Goal: Task Accomplishment & Management: Complete application form

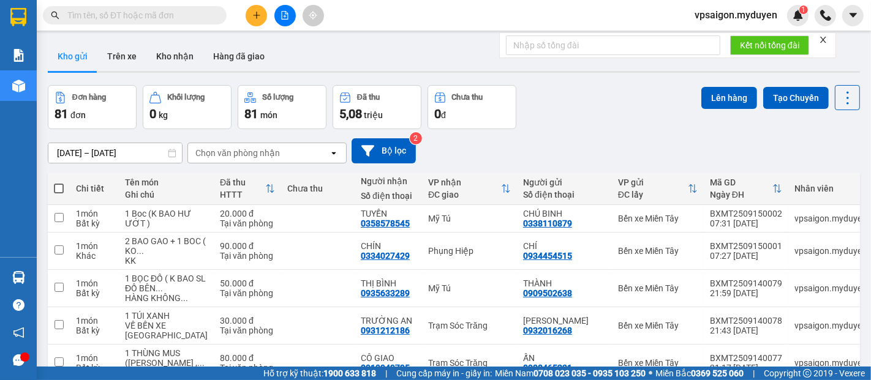
click at [266, 24] on span at bounding box center [255, 15] width 21 height 21
click at [280, 45] on div "Tạo đơn hàng" at bounding box center [304, 45] width 53 height 13
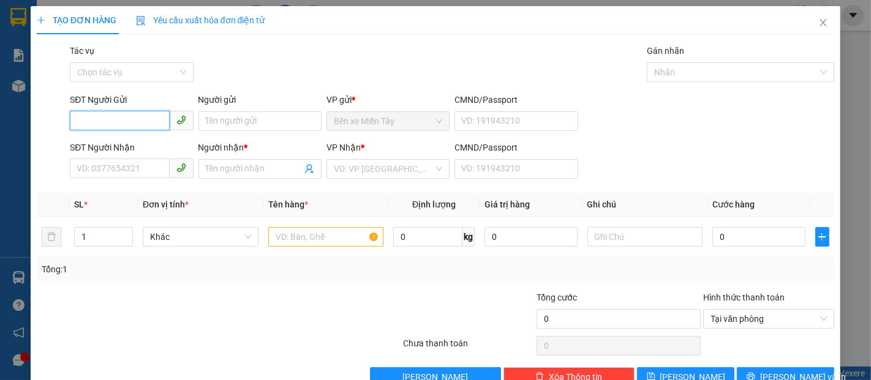
click at [97, 122] on input "SĐT Người Gửi" at bounding box center [119, 121] width 99 height 20
type input "0354881624"
click at [117, 146] on div "0354881624 - NGUYÊN" at bounding box center [130, 145] width 107 height 13
type input "NGUYÊN"
type input "0903175856"
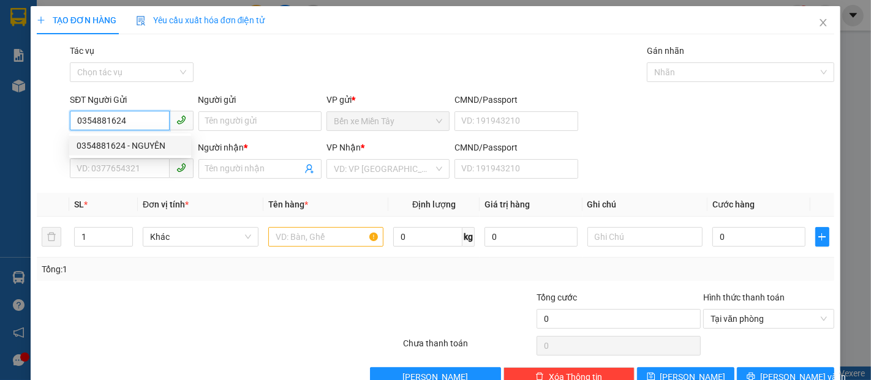
type input "THU."
type input "40.000"
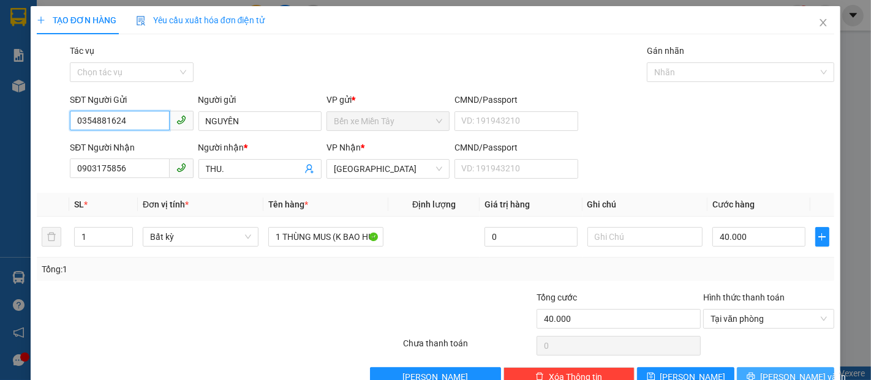
type input "0354881624"
click at [754, 375] on icon "printer" at bounding box center [750, 377] width 8 height 8
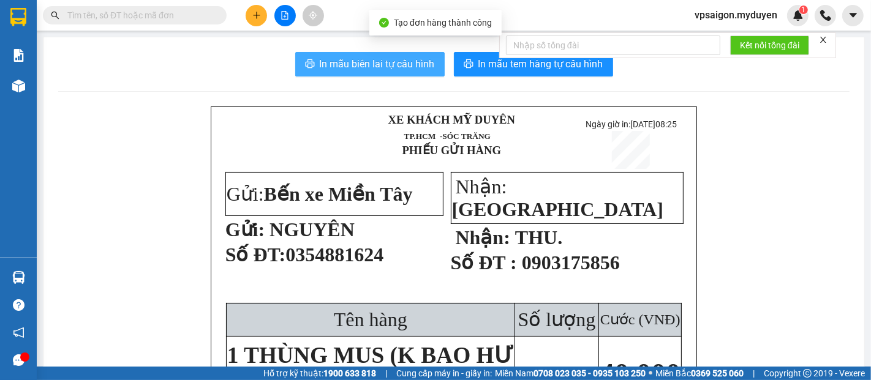
click at [389, 67] on span "In mẫu biên lai tự cấu hình" at bounding box center [377, 63] width 115 height 15
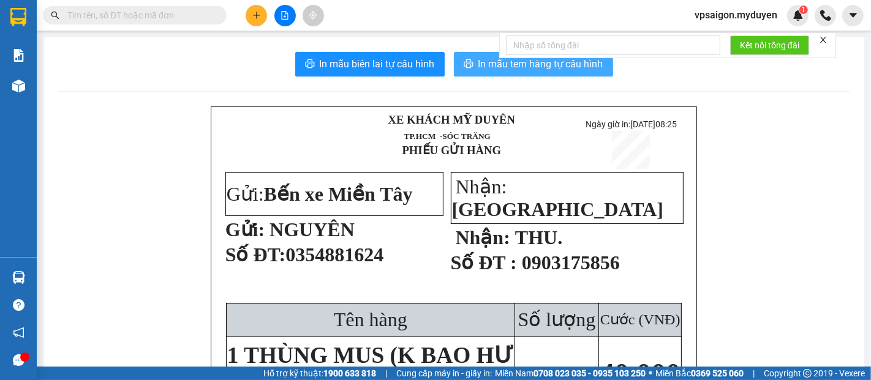
click at [514, 62] on span "In mẫu tem hàng tự cấu hình" at bounding box center [540, 63] width 125 height 15
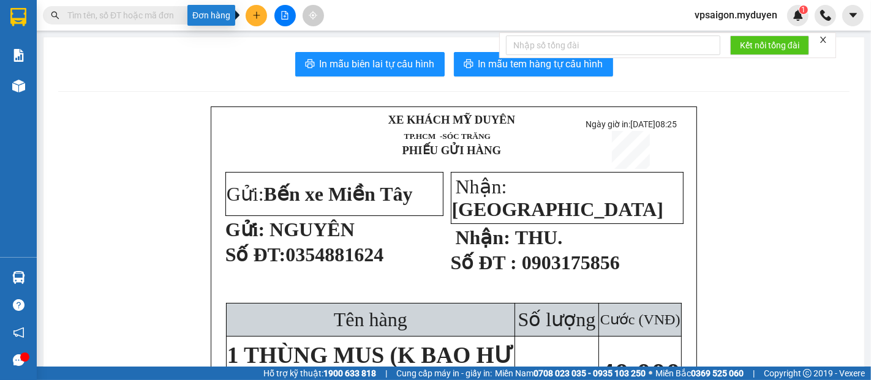
click at [253, 15] on icon "plus" at bounding box center [256, 15] width 7 height 1
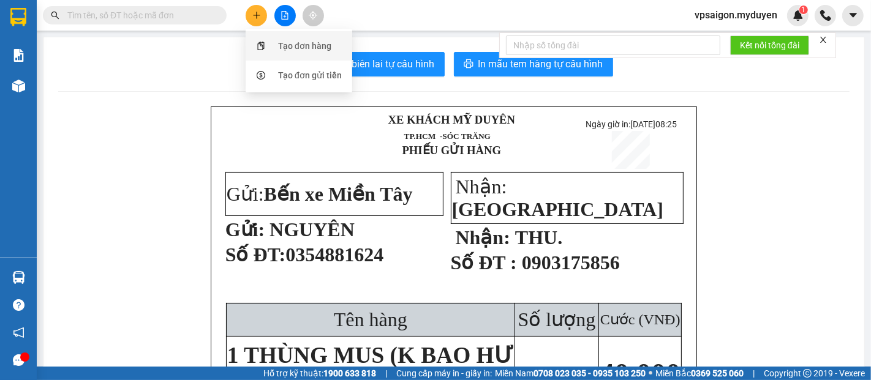
click at [290, 45] on div "Tạo đơn hàng" at bounding box center [304, 45] width 53 height 13
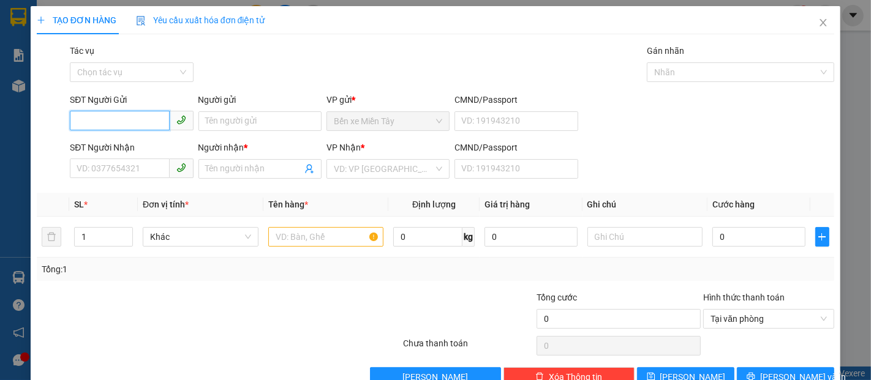
click at [103, 124] on input "SĐT Người Gửi" at bounding box center [119, 121] width 99 height 20
click at [141, 141] on div "0938743015 - THƯ" at bounding box center [130, 145] width 107 height 13
type input "0938743015"
type input "THƯ"
type input "0939476261"
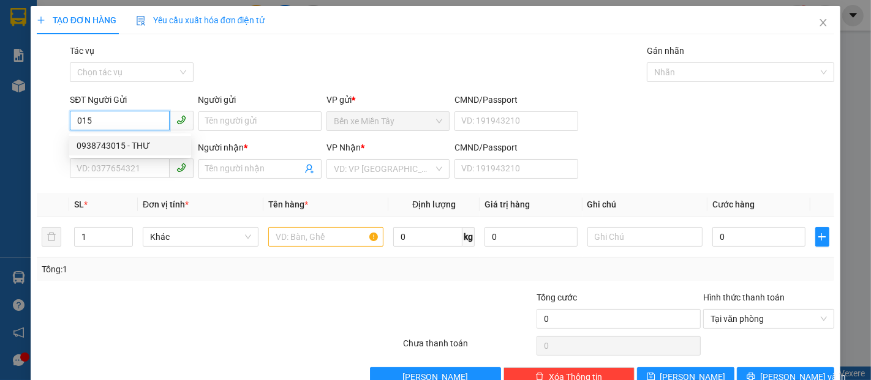
type input "TRÍ"
type input "50.000"
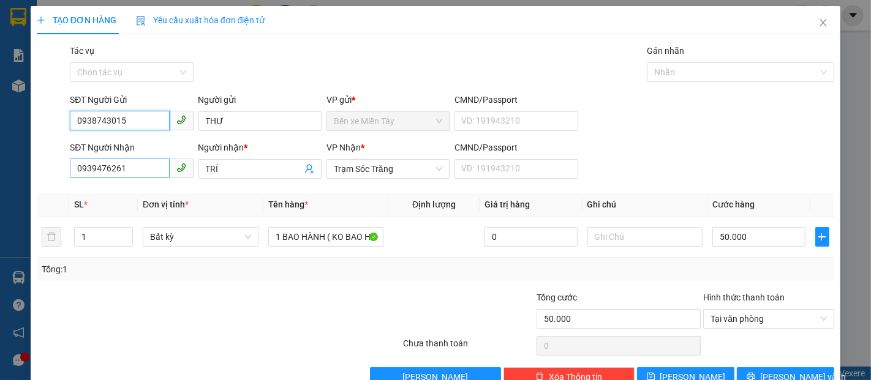
type input "0938743015"
click at [128, 168] on input "0939476261" at bounding box center [119, 169] width 99 height 20
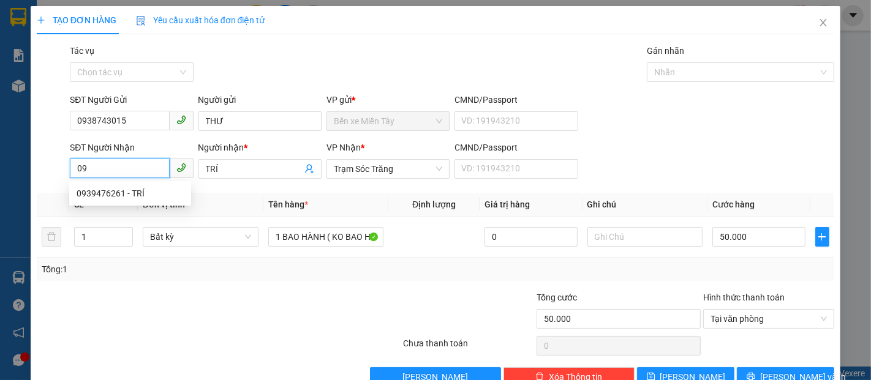
type input "0"
click at [113, 190] on div "0939594393 - PHƯỢNG" at bounding box center [130, 193] width 107 height 13
type input "0939594393"
type input "PHƯỢNG"
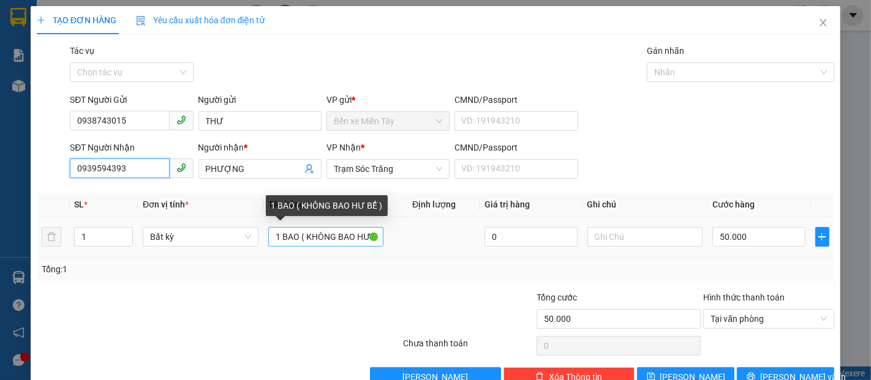
type input "0939594393"
click at [296, 239] on input "1 BAO ( KHÔNG BAO HƯ BỂ )" at bounding box center [326, 237] width 116 height 20
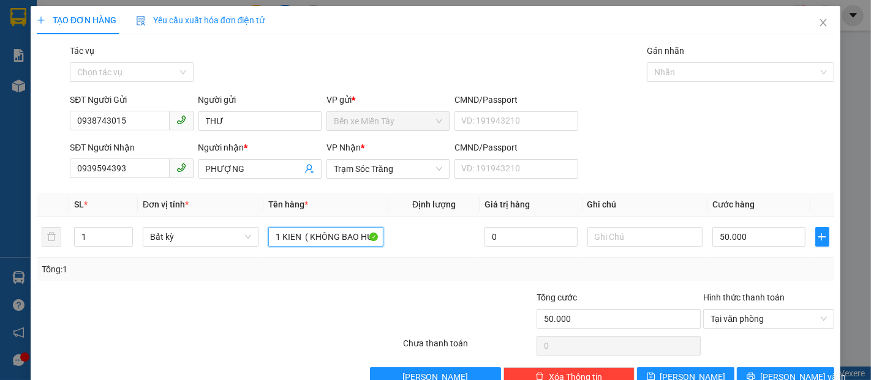
type input "1 KIEN ( KHÔNG BAO HƯ BỂ )"
click at [762, 366] on div "Transit Pickup Surcharge Ids Transit Deliver Surcharge Ids Transit Deliver Surc…" at bounding box center [435, 215] width 797 height 343
click at [777, 377] on span "[PERSON_NAME] và In" at bounding box center [803, 376] width 86 height 13
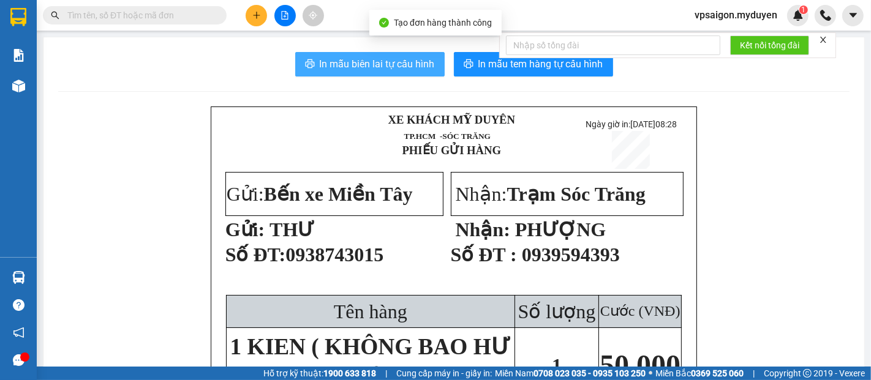
click at [394, 72] on span "In mẫu biên lai tự cấu hình" at bounding box center [377, 63] width 115 height 15
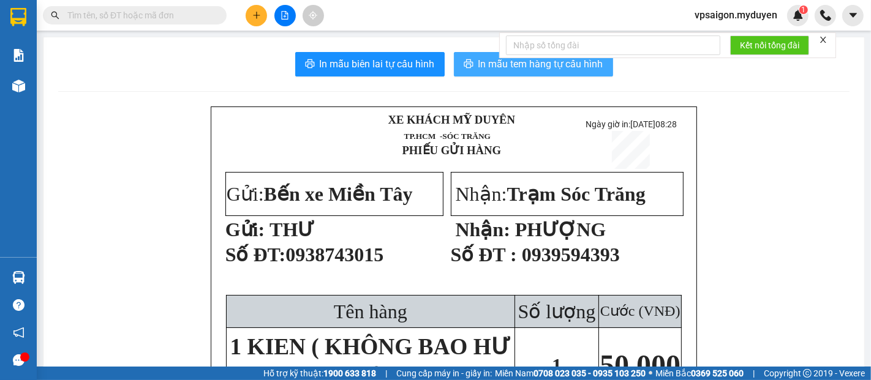
click at [478, 68] on span "In mẫu tem hàng tự cấu hình" at bounding box center [540, 63] width 125 height 15
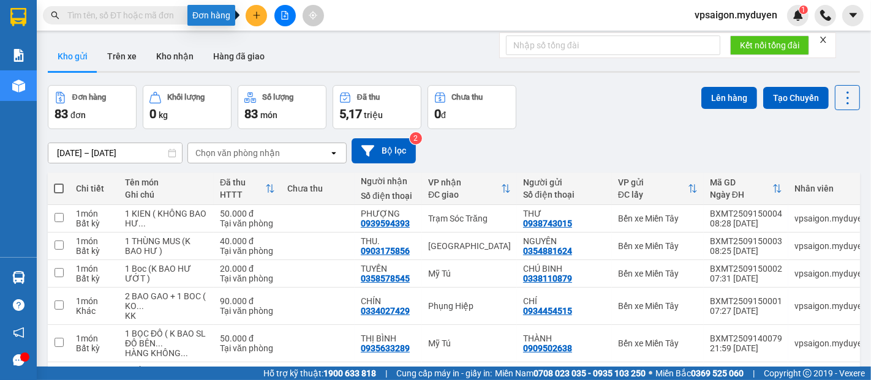
click at [252, 20] on button at bounding box center [255, 15] width 21 height 21
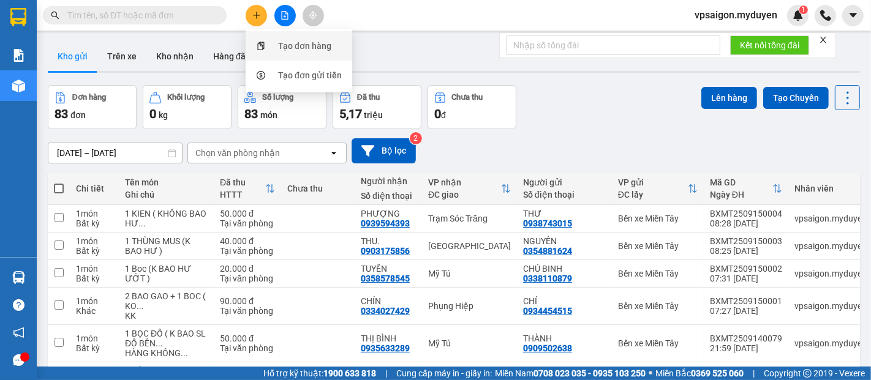
click at [293, 43] on div "Tạo đơn hàng" at bounding box center [304, 45] width 53 height 13
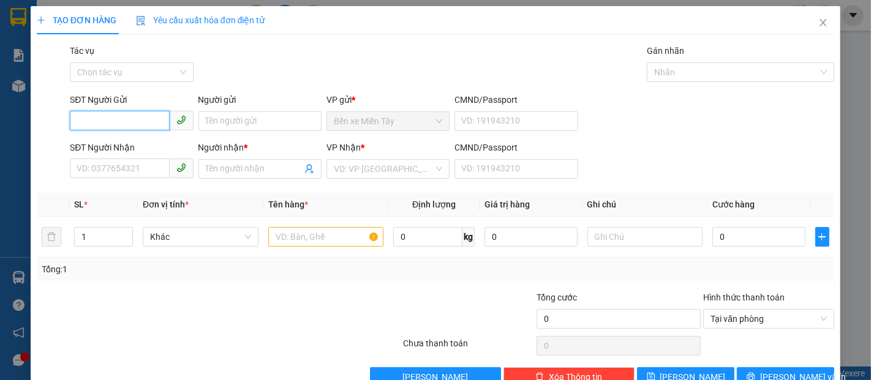
click at [116, 129] on input "SĐT Người Gửi" at bounding box center [119, 121] width 99 height 20
type input "0983800630"
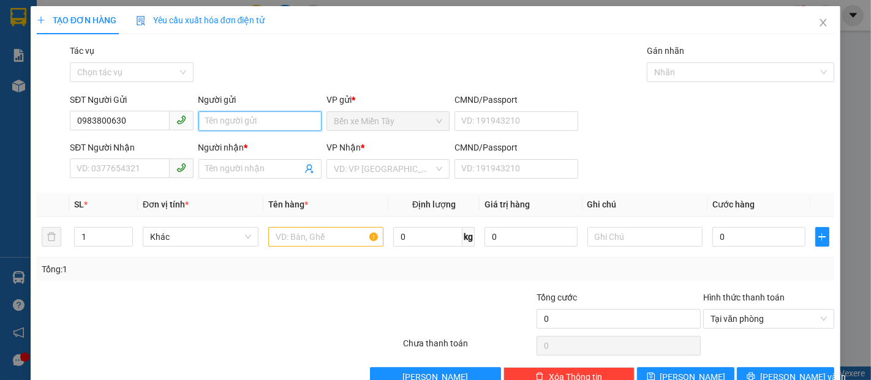
click at [233, 127] on input "Người gửi" at bounding box center [259, 121] width 123 height 20
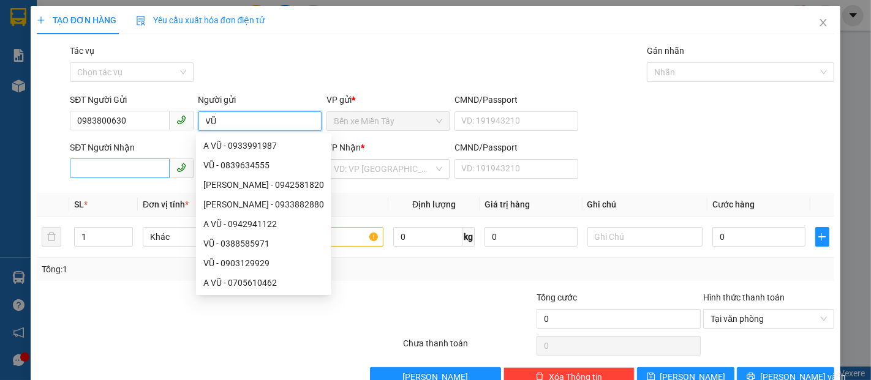
type input "VŨ"
click at [144, 165] on input "SĐT Người Nhận" at bounding box center [119, 169] width 99 height 20
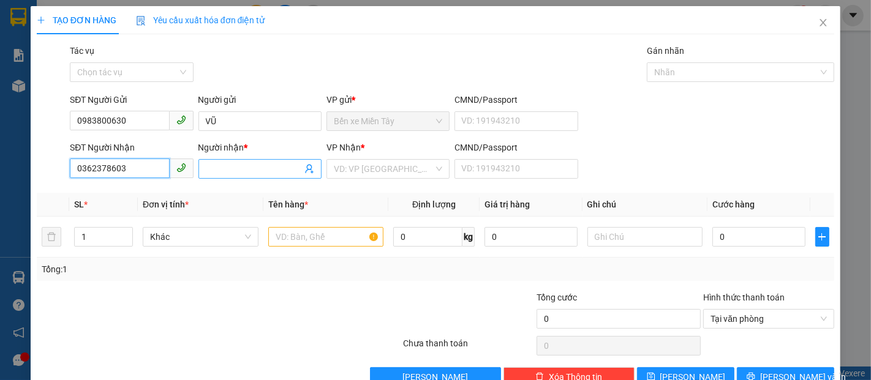
type input "0362378603"
click at [214, 166] on input "Người nhận *" at bounding box center [254, 168] width 96 height 13
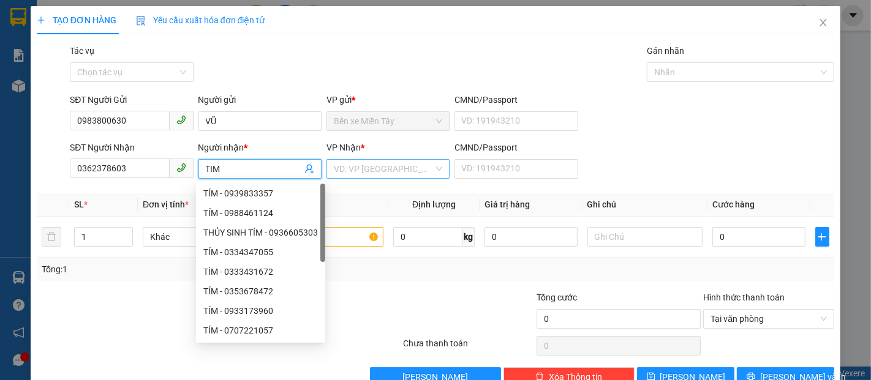
type input "TIM"
click at [394, 167] on input "search" at bounding box center [384, 169] width 100 height 18
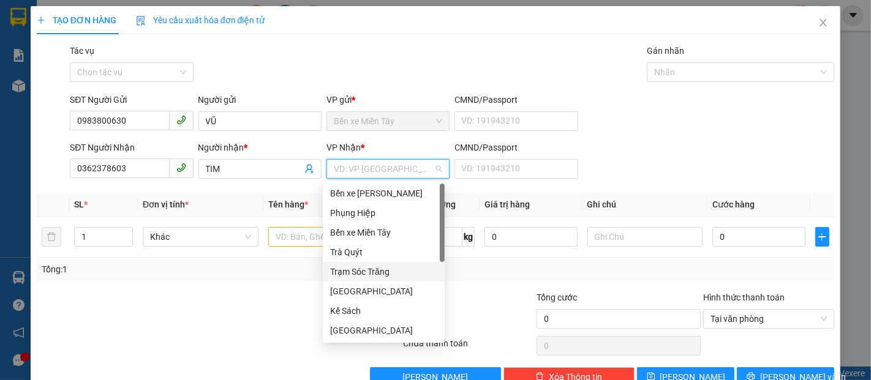
click at [353, 268] on div "Trạm Sóc Trăng" at bounding box center [383, 271] width 107 height 13
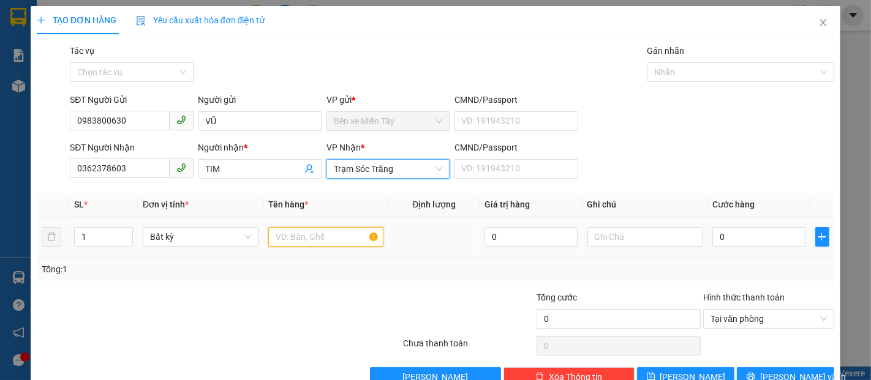
click at [313, 239] on input "text" at bounding box center [326, 237] width 116 height 20
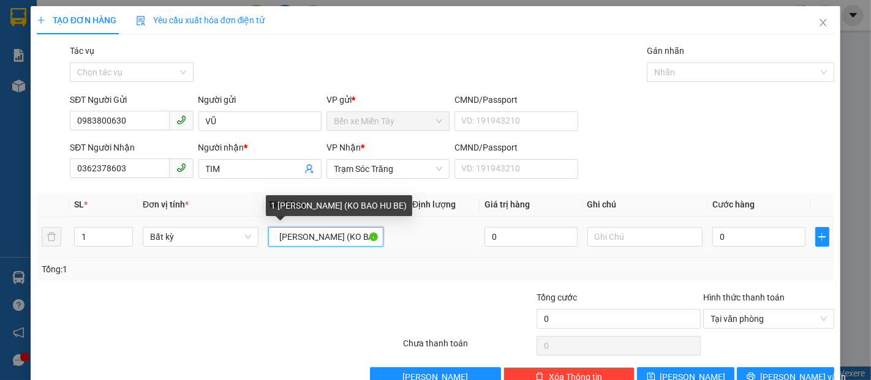
scroll to position [0, 5]
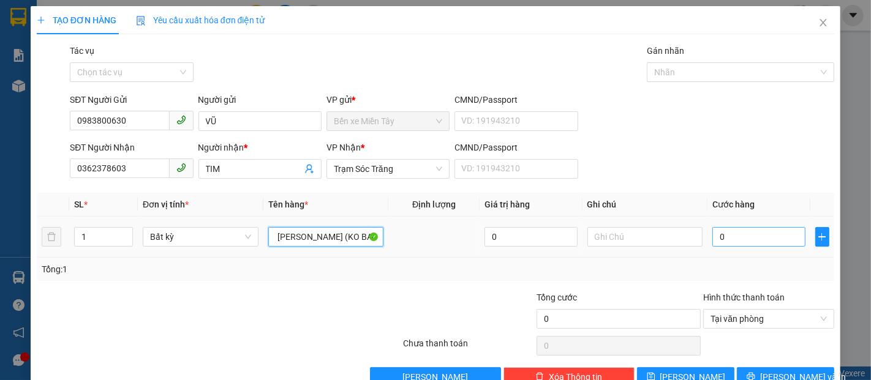
type input "1 KIEN TIVI (KO BAO HU BE)"
type input "8"
type input "80"
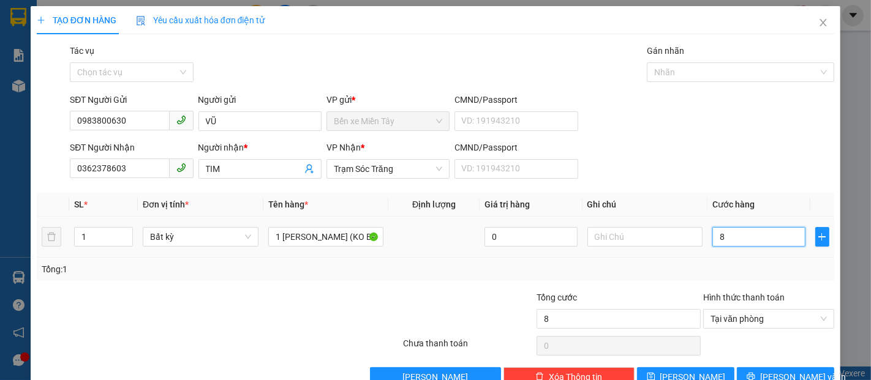
type input "80"
type input "800"
type input "8.000"
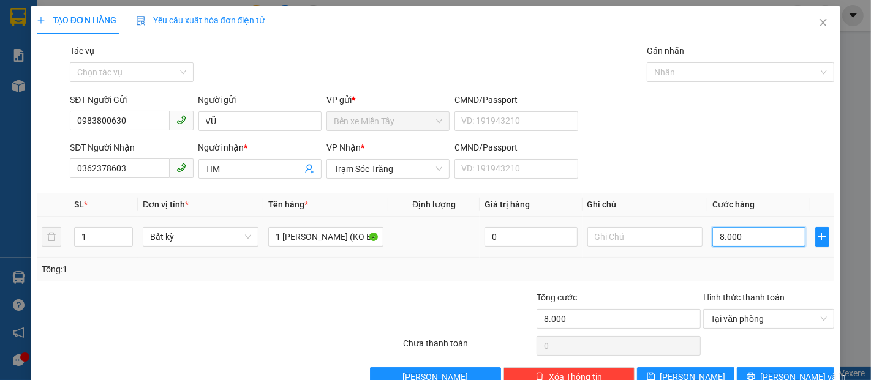
type input "80.000"
click at [769, 371] on span "Lưu và In" at bounding box center [803, 376] width 86 height 13
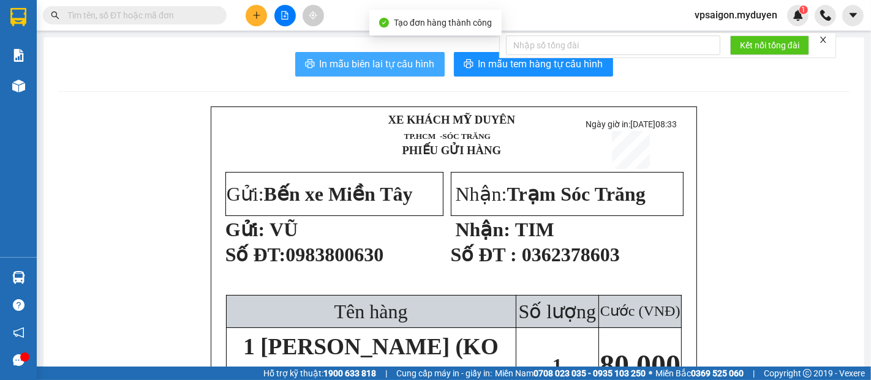
click at [390, 60] on span "In mẫu biên lai tự cấu hình" at bounding box center [377, 63] width 115 height 15
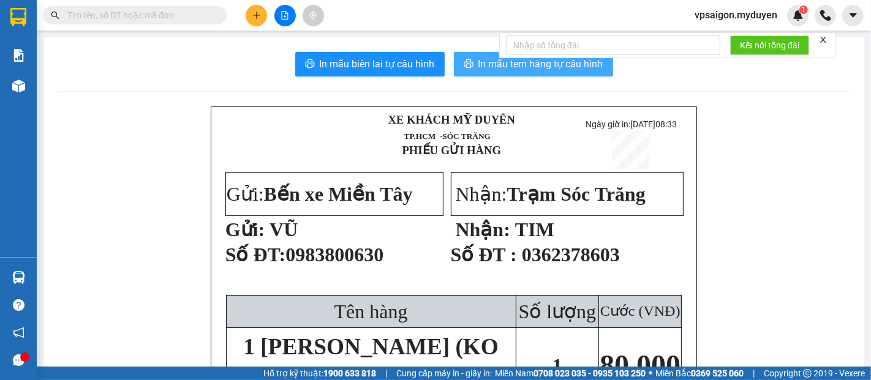
click at [532, 67] on span "In mẫu tem hàng tự cấu hình" at bounding box center [540, 63] width 125 height 15
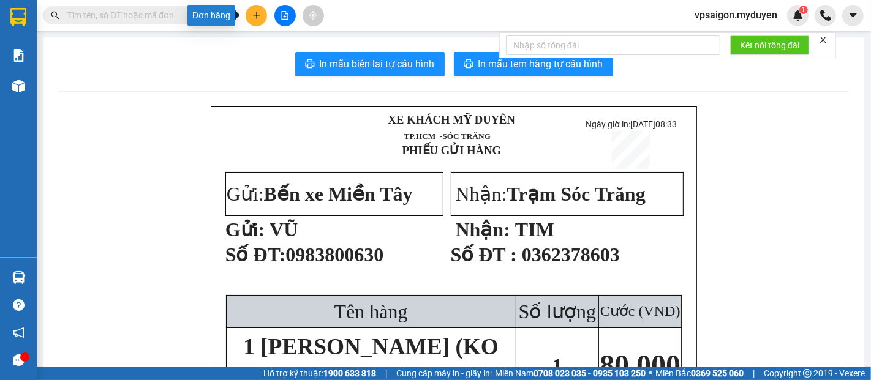
click at [254, 21] on button at bounding box center [255, 15] width 21 height 21
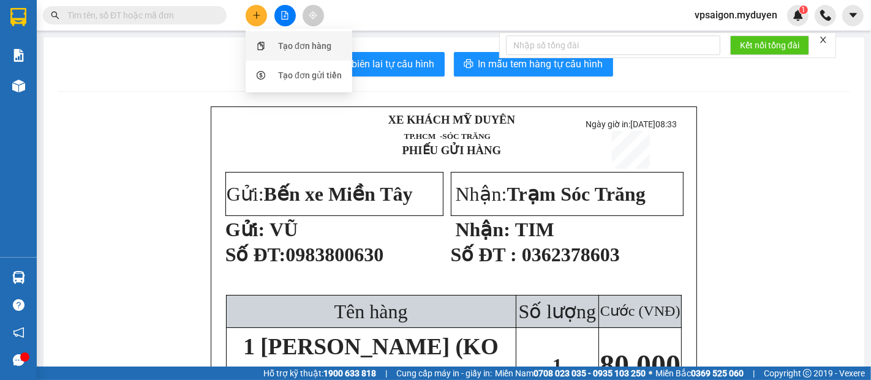
click at [281, 44] on div "Tạo đơn hàng" at bounding box center [304, 45] width 53 height 13
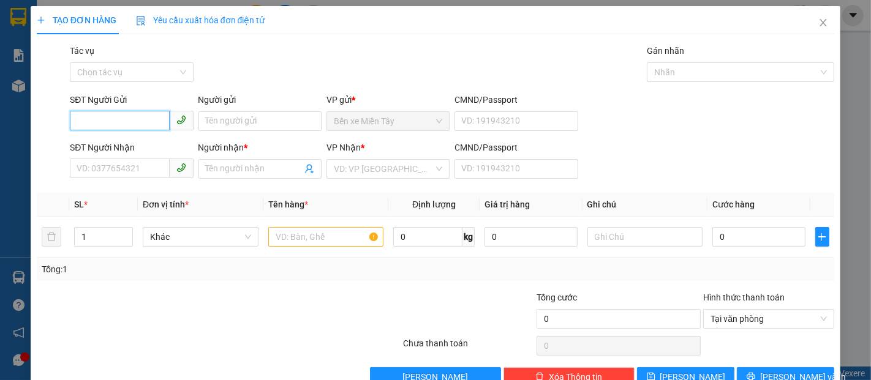
click at [130, 121] on input "SĐT Người Gửi" at bounding box center [119, 121] width 99 height 20
click at [109, 140] on div "0367816136 - ĐÔNG" at bounding box center [130, 145] width 107 height 13
type input "0367816136"
type input "ĐÔNG"
type input "0332795289"
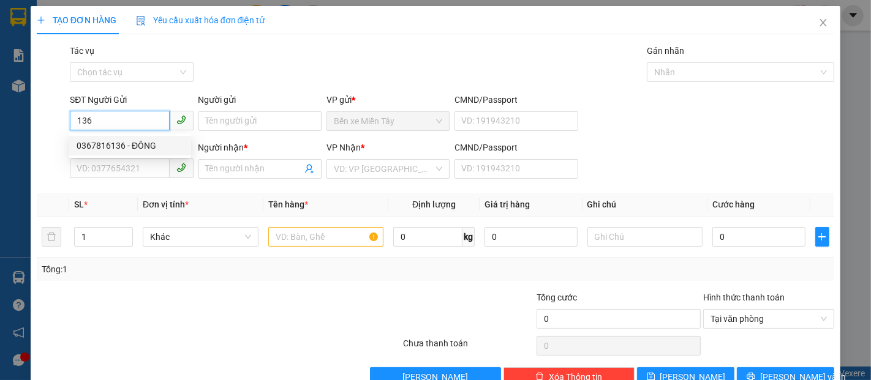
type input "HẰNG"
type input "40.000"
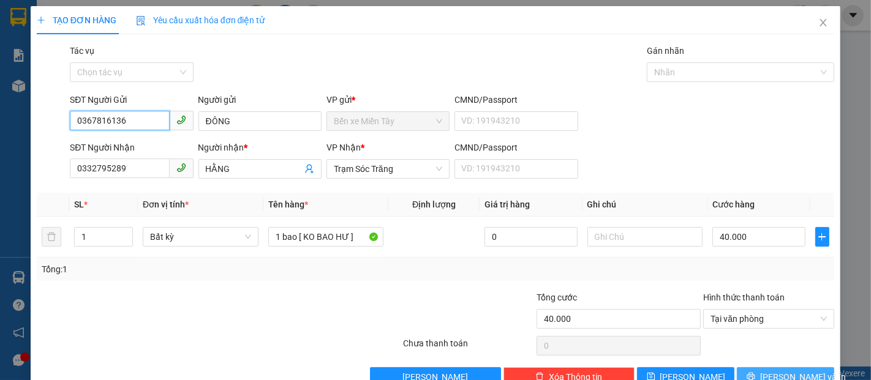
type input "0367816136"
click at [775, 372] on span "[PERSON_NAME] và In" at bounding box center [803, 376] width 86 height 13
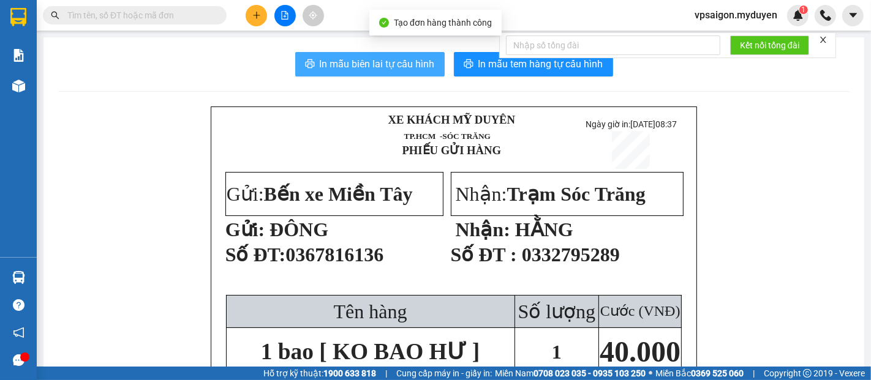
click at [384, 65] on span "In mẫu biên lai tự cấu hình" at bounding box center [377, 63] width 115 height 15
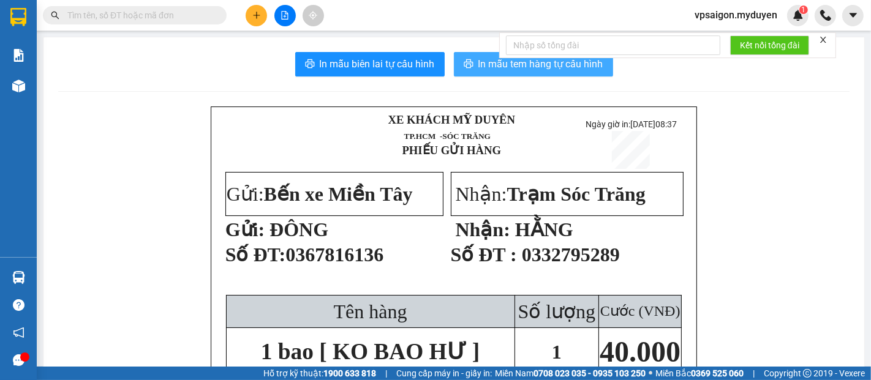
click at [519, 66] on span "In mẫu tem hàng tự cấu hình" at bounding box center [540, 63] width 125 height 15
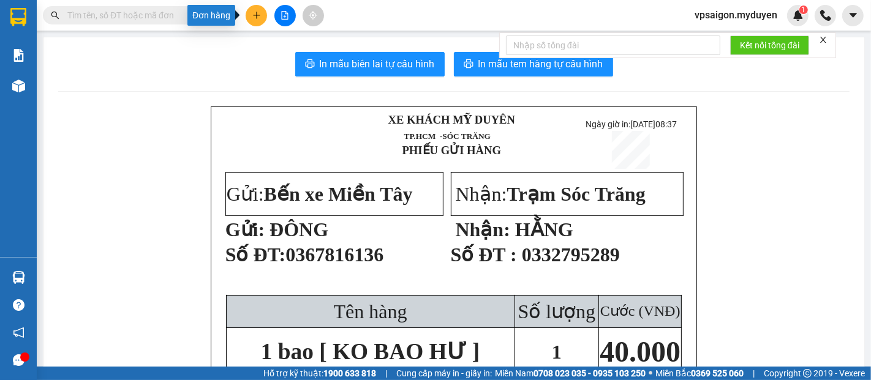
click at [252, 15] on icon "plus" at bounding box center [256, 15] width 9 height 9
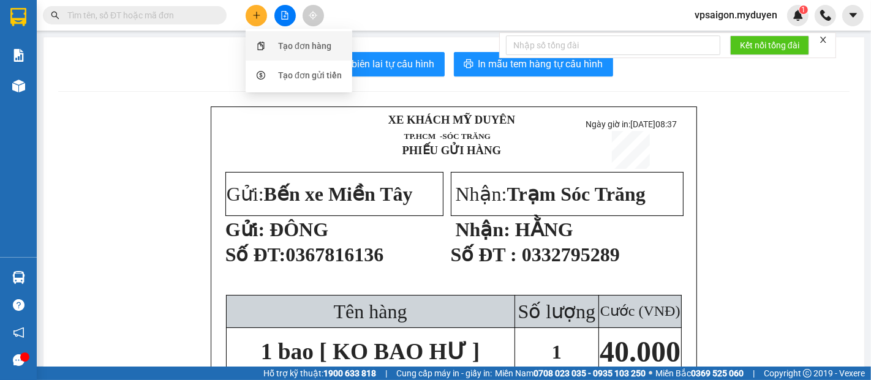
click at [284, 45] on div "Tạo đơn hàng" at bounding box center [304, 45] width 53 height 13
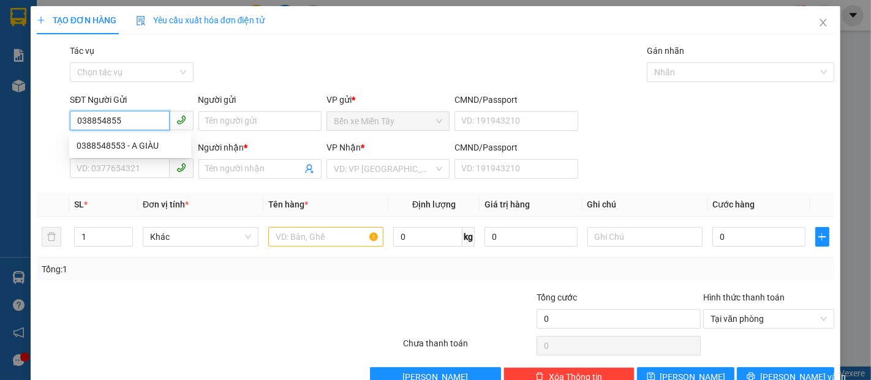
type input "0388548553"
click at [108, 146] on div "0388548553 - A GIÀU" at bounding box center [130, 145] width 107 height 13
type input "A GIÀU"
type input "0919080816"
type input "CHÚ LÂU -ST"
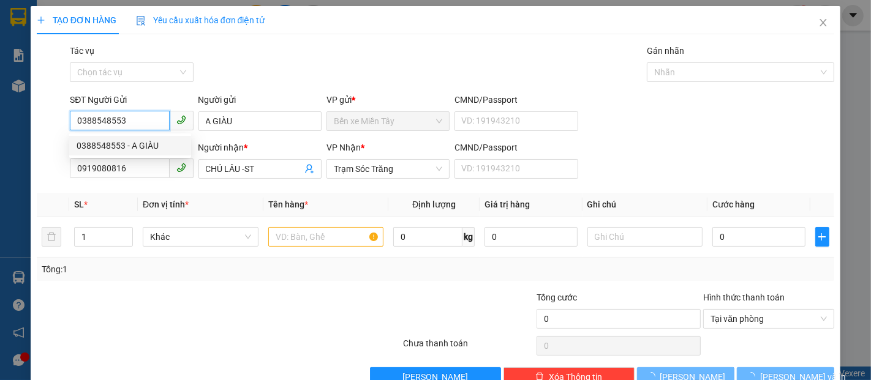
type input "40.000"
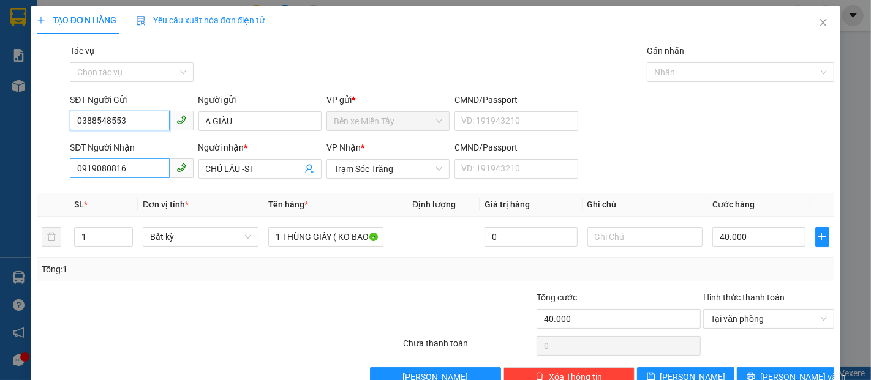
type input "0388548553"
click at [129, 169] on input "0919080816" at bounding box center [119, 169] width 99 height 20
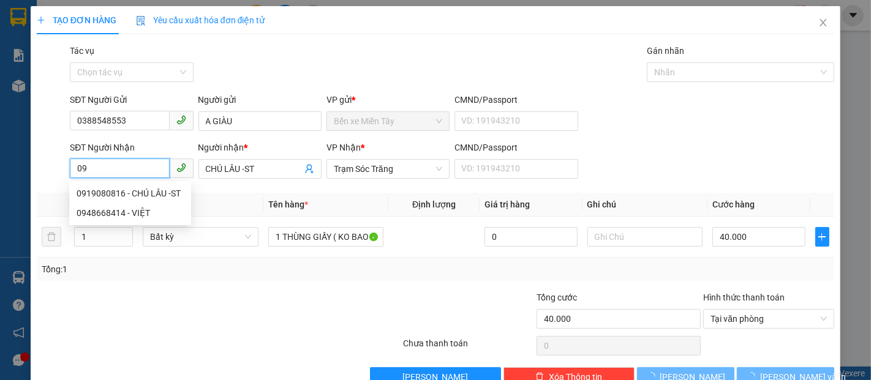
type input "0"
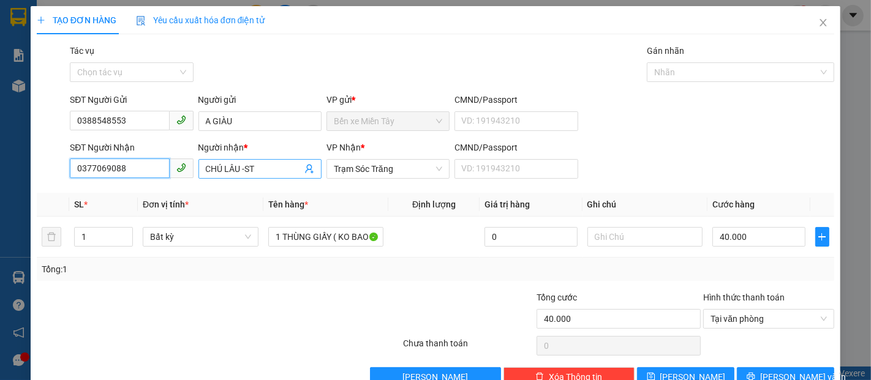
type input "0377069088"
click at [255, 165] on input "CHÚ LÂU -ST" at bounding box center [254, 168] width 96 height 13
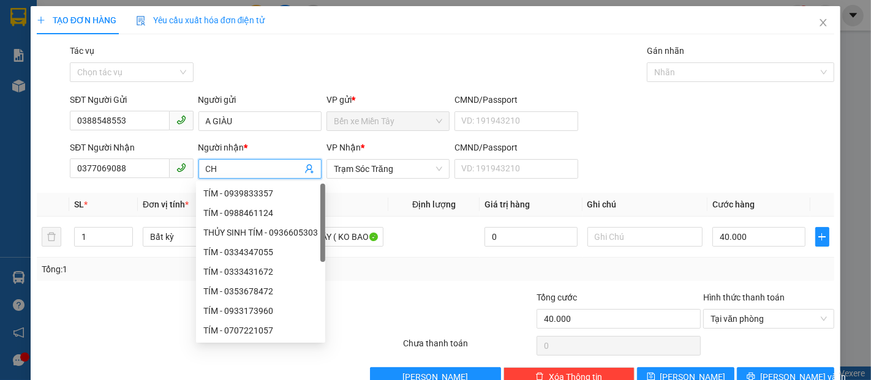
type input "C"
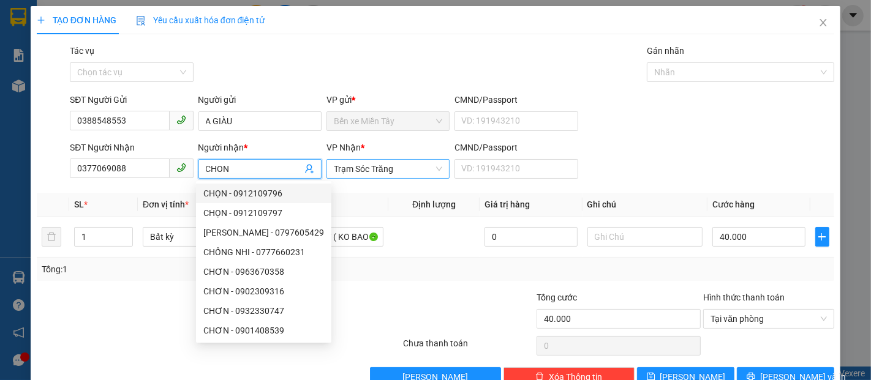
click at [398, 165] on span "Trạm Sóc Trăng" at bounding box center [388, 169] width 108 height 18
type input "CHON"
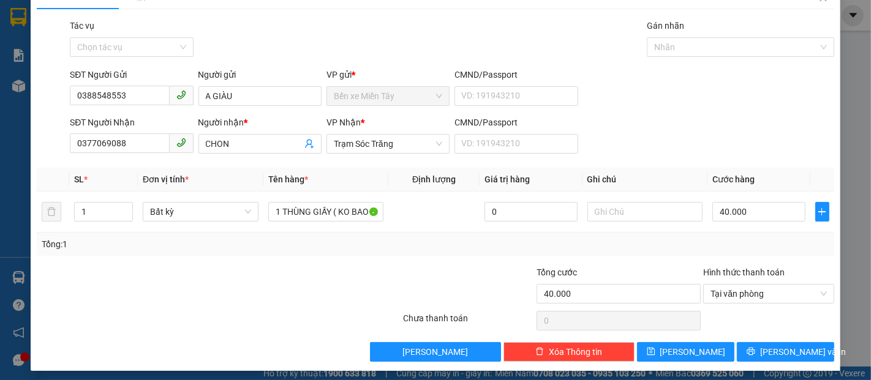
scroll to position [29, 0]
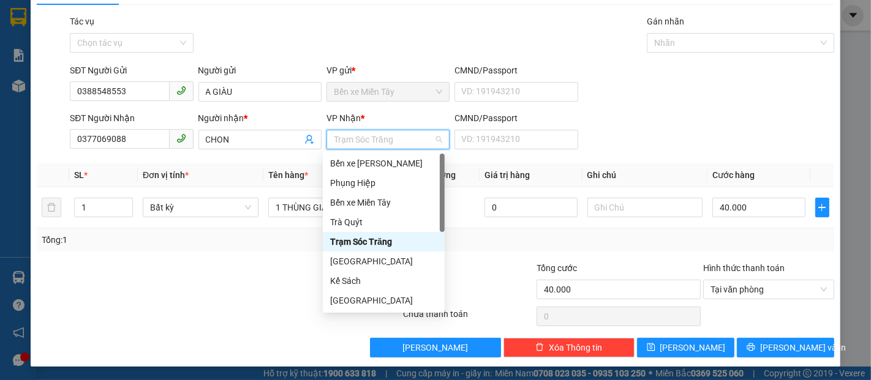
click at [396, 141] on span "Trạm Sóc Trăng" at bounding box center [388, 139] width 108 height 18
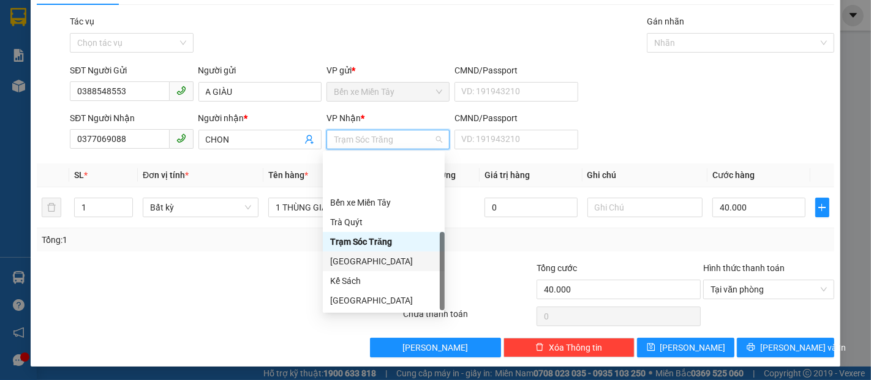
scroll to position [59, 0]
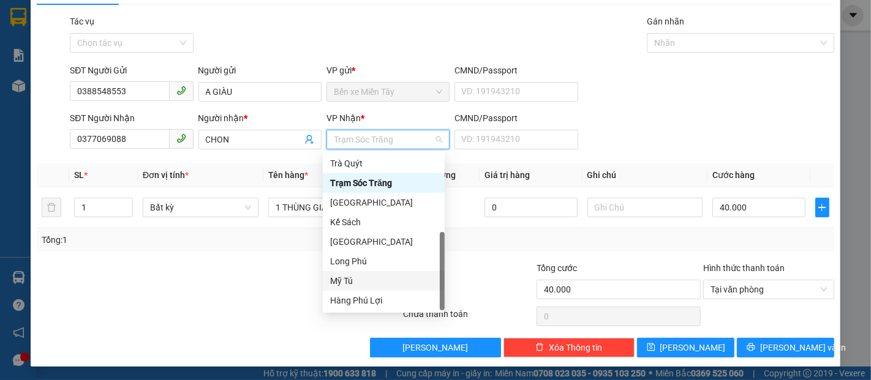
click at [347, 283] on div "Mỹ Tú" at bounding box center [383, 280] width 107 height 13
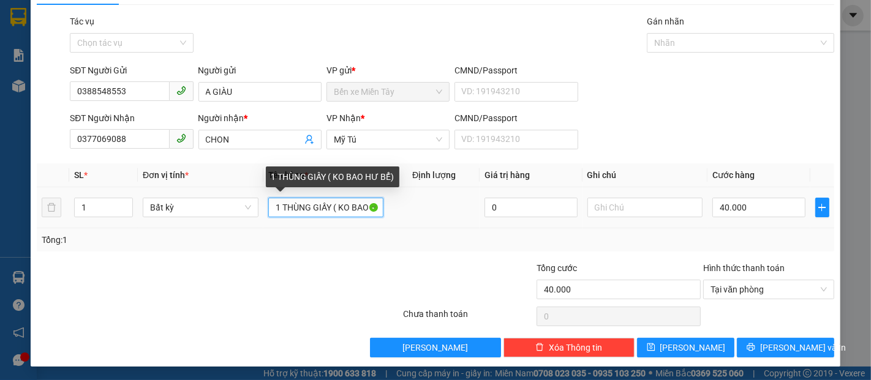
click at [307, 206] on input "1 THÙNG GIẤY ( KO BAO HƯ BỂ)" at bounding box center [326, 208] width 116 height 20
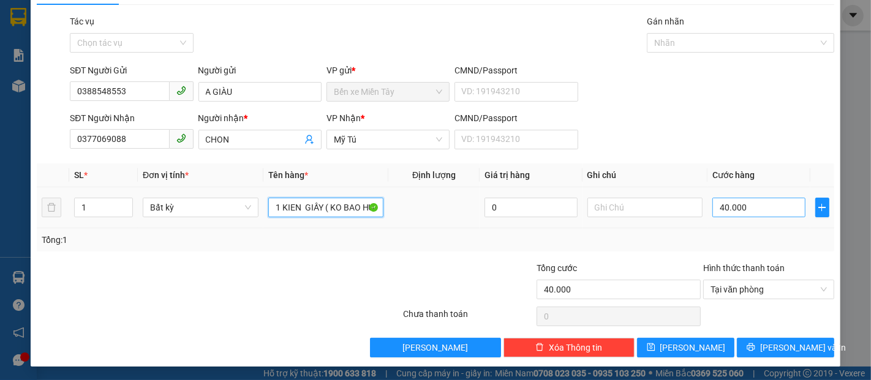
type input "1 KIEN GIẤY ( KO BAO HƯ BỂ)"
click at [712, 205] on input "40.000" at bounding box center [758, 208] width 92 height 20
type input "2"
type input "20"
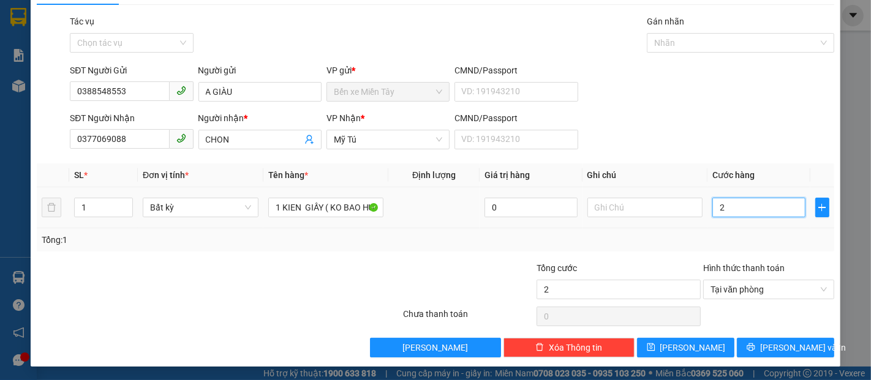
type input "20"
type input "200"
type input "2.000"
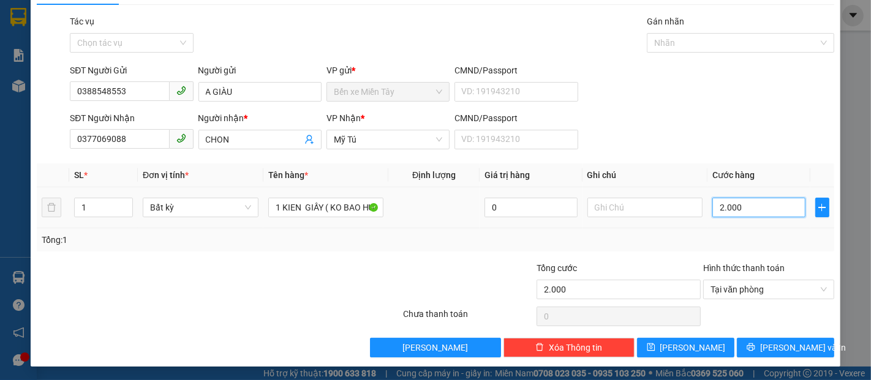
type input "20.000"
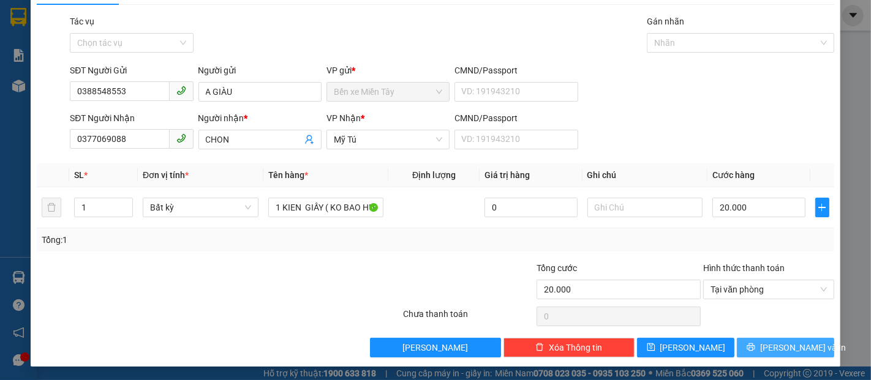
click at [778, 339] on button "[PERSON_NAME] và In" at bounding box center [784, 348] width 97 height 20
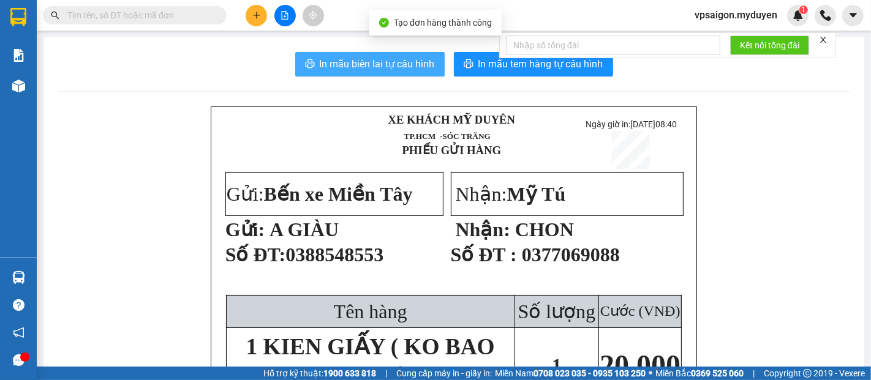
click at [378, 62] on span "In mẫu biên lai tự cấu hình" at bounding box center [377, 63] width 115 height 15
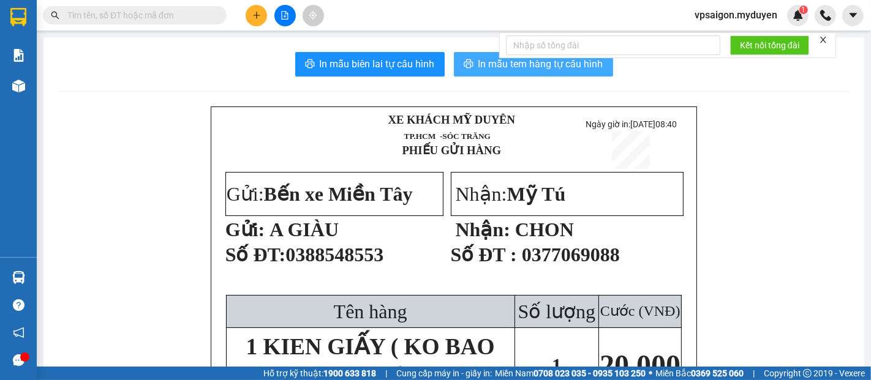
click at [510, 61] on span "In mẫu tem hàng tự cấu hình" at bounding box center [540, 63] width 125 height 15
click at [545, 63] on span "In mẫu tem hàng tự cấu hình" at bounding box center [540, 63] width 125 height 15
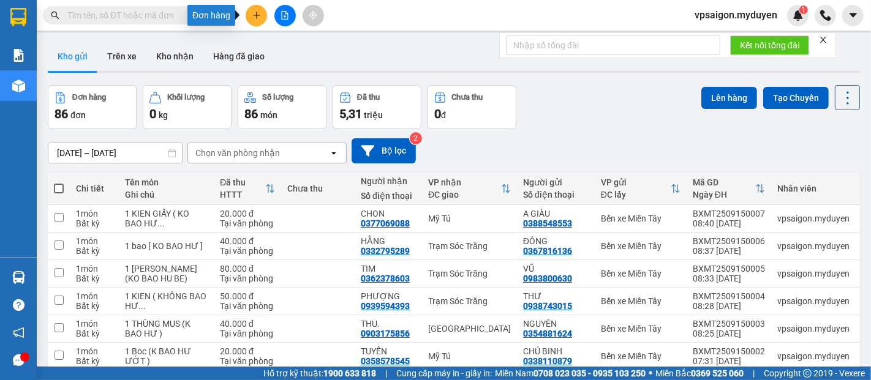
click at [247, 10] on button at bounding box center [255, 15] width 21 height 21
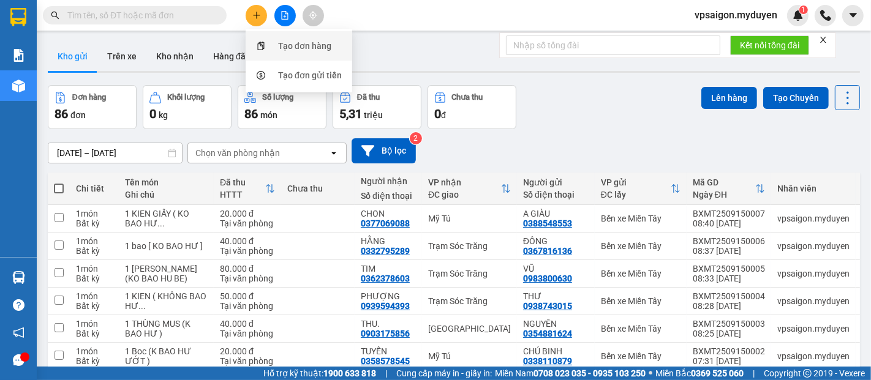
click at [276, 42] on div "Tạo đơn hàng" at bounding box center [299, 45] width 92 height 23
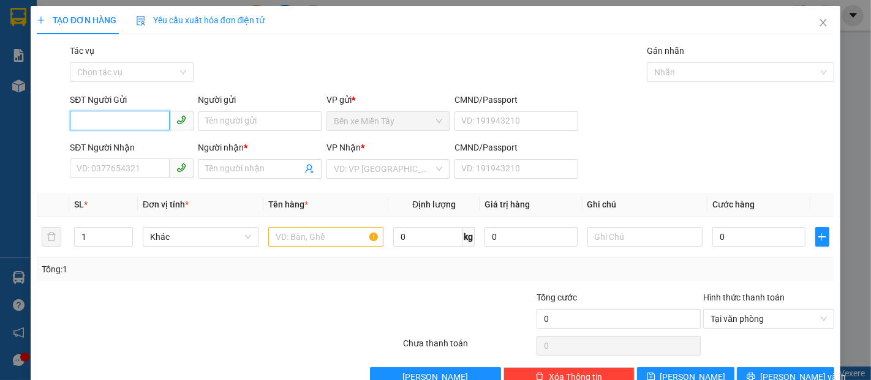
click at [92, 129] on input "SĐT Người Gửi" at bounding box center [119, 121] width 99 height 20
click at [99, 140] on div "0869241900 - ĐỨC PHÁT" at bounding box center [130, 145] width 107 height 13
type input "0869241900"
type input "ĐỨC PHÁT"
type input "0379426550"
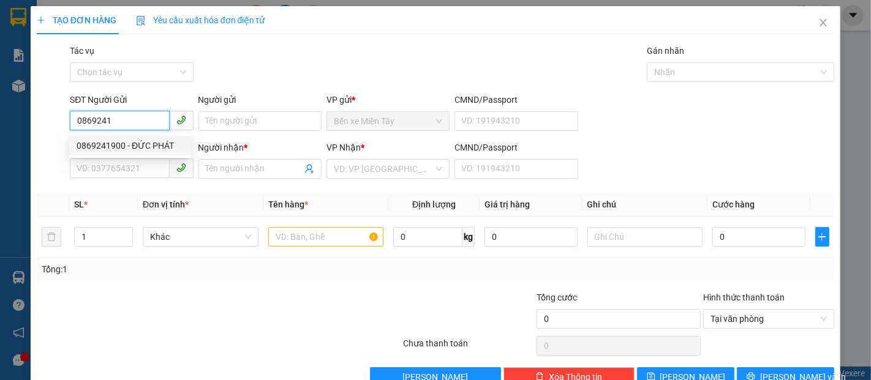
type input "KHỞI"
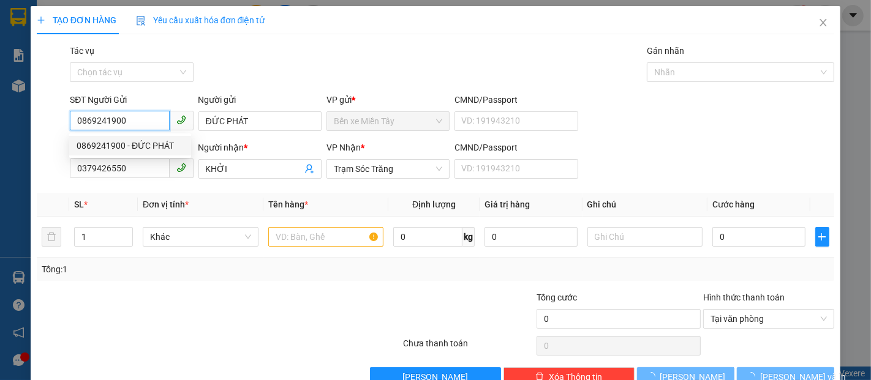
type input "40.000"
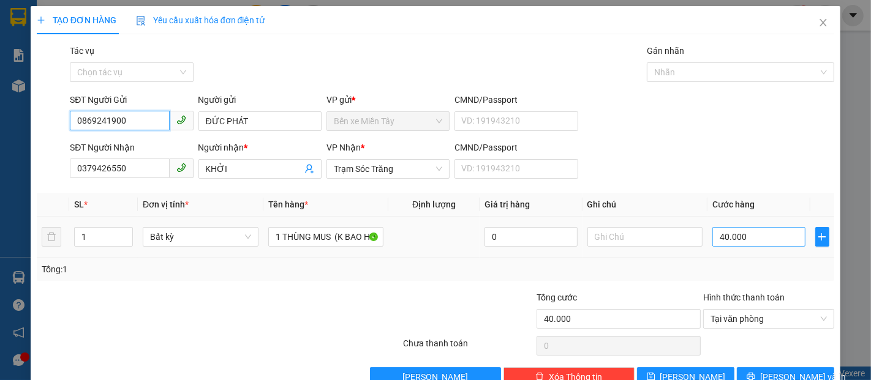
type input "0869241900"
click at [712, 234] on input "40.000" at bounding box center [758, 237] width 92 height 20
type input "8"
type input "80"
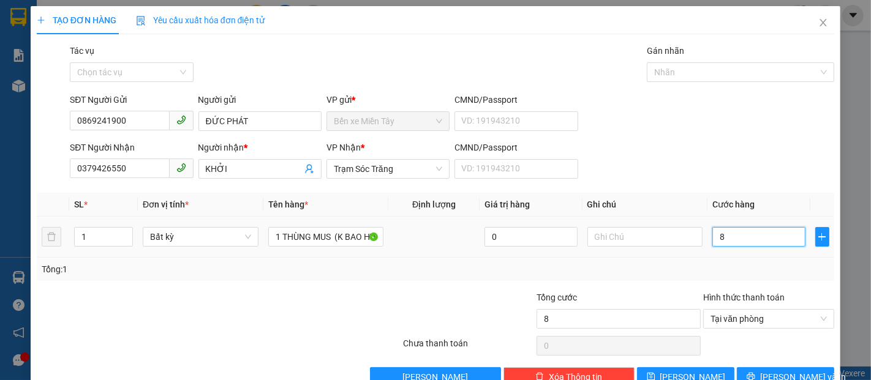
type input "80"
type input "800"
type input "8.000"
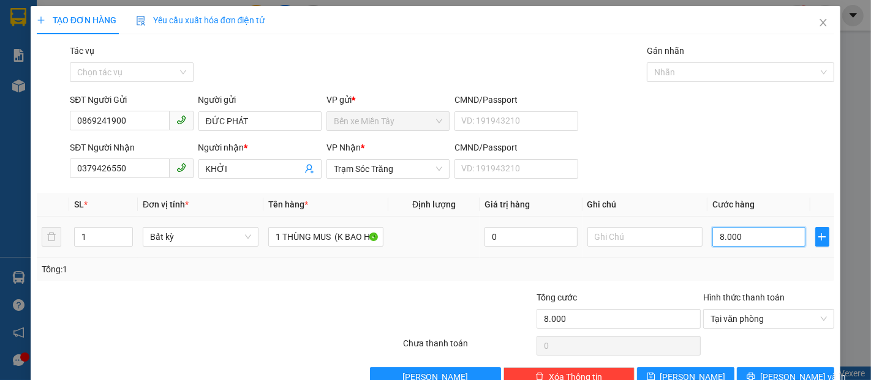
type input "80.000"
click at [763, 376] on button "[PERSON_NAME] và In" at bounding box center [784, 377] width 97 height 20
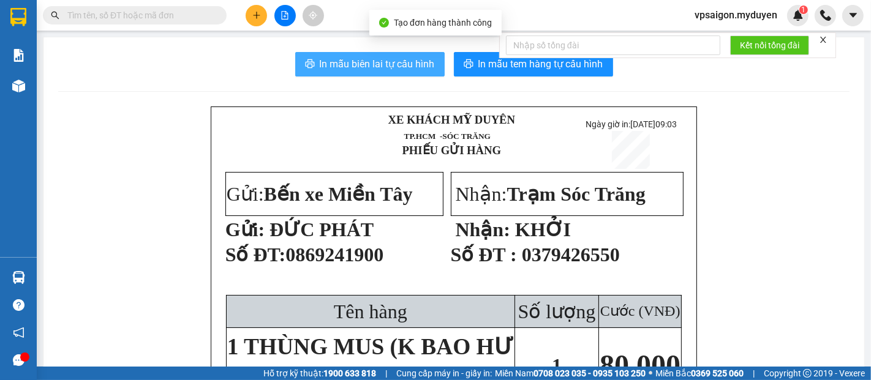
click at [397, 67] on span "In mẫu biên lai tự cấu hình" at bounding box center [377, 63] width 115 height 15
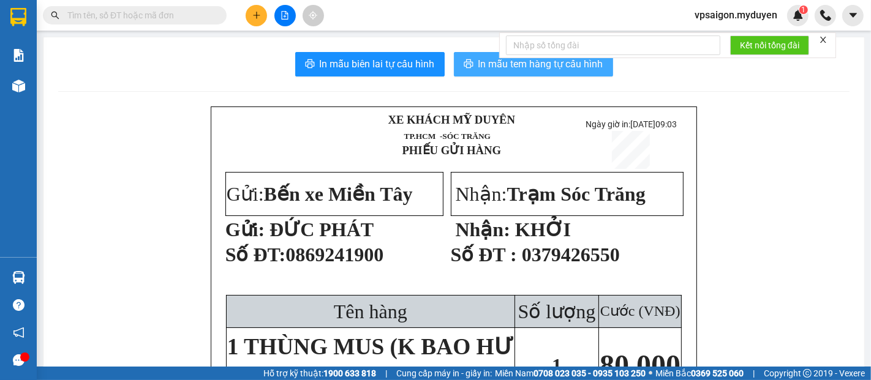
click at [487, 58] on span "In mẫu tem hàng tự cấu hình" at bounding box center [540, 63] width 125 height 15
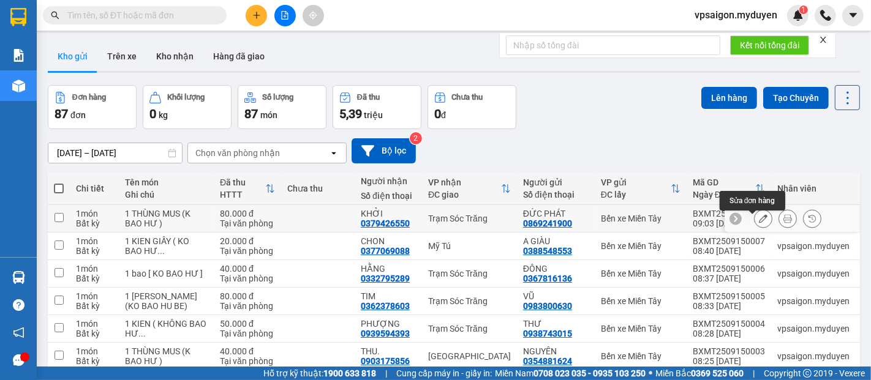
click at [759, 222] on icon at bounding box center [763, 218] width 9 height 9
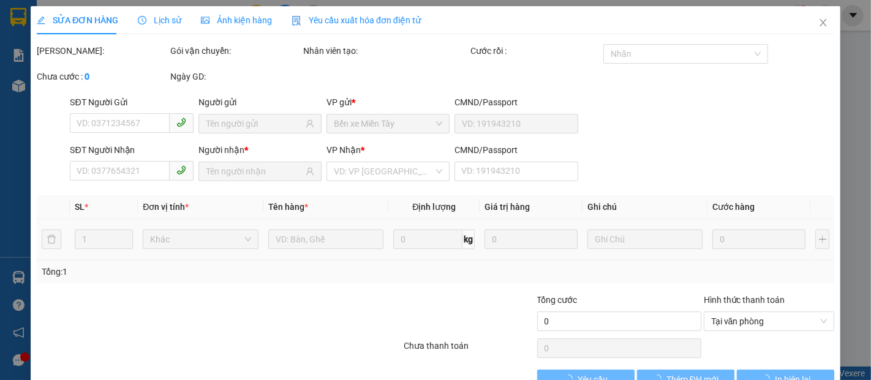
type input "0869241900"
type input "0379426550"
type input "80.000"
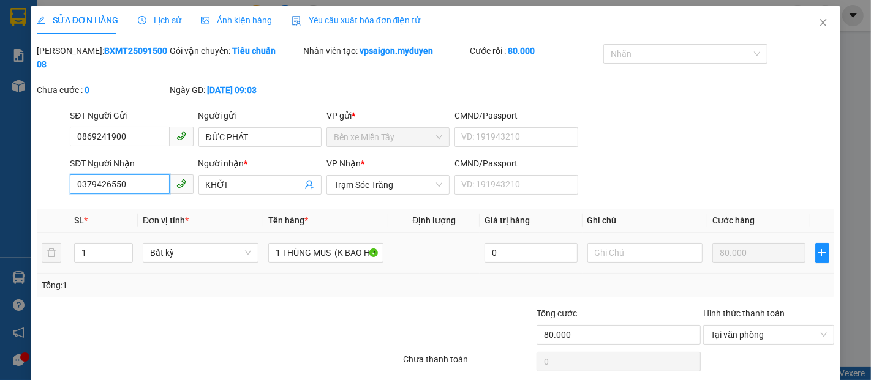
click at [126, 174] on input "0379426550" at bounding box center [119, 184] width 99 height 20
type input "0"
type input "0949261261"
click at [231, 178] on input "KHỞI" at bounding box center [254, 184] width 96 height 13
type input "K"
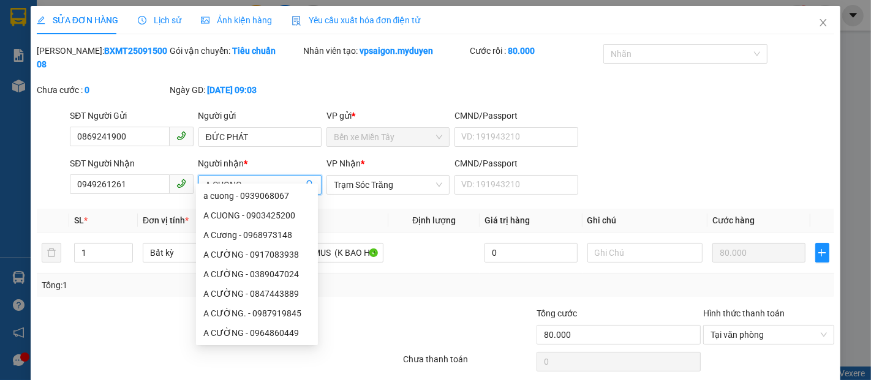
type input "A CUONG"
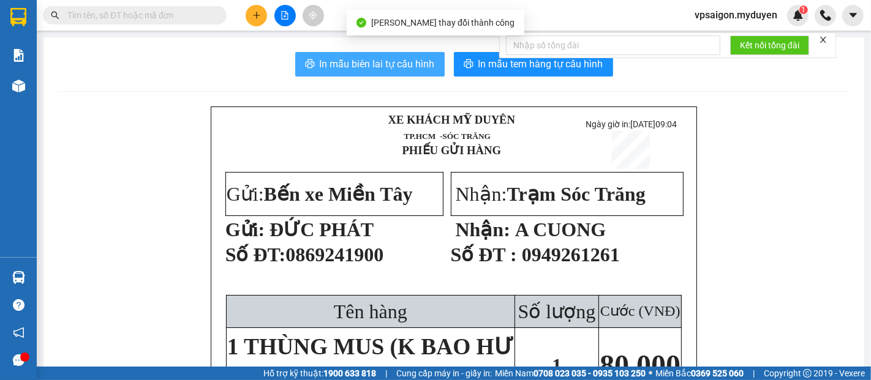
click at [404, 62] on span "In mẫu biên lai tự cấu hình" at bounding box center [377, 63] width 115 height 15
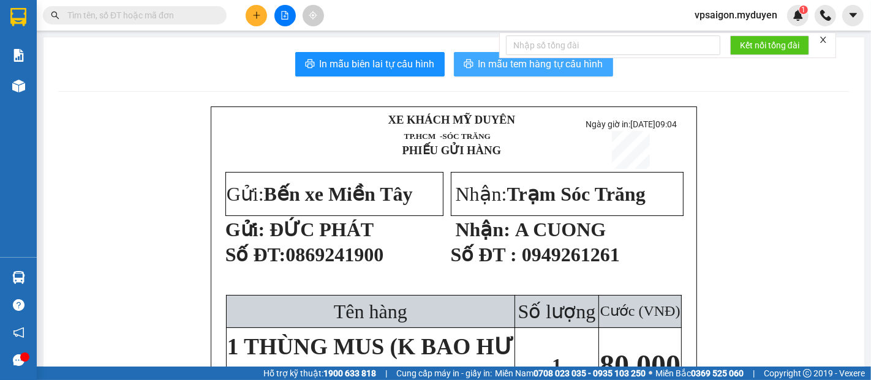
click at [482, 66] on span "In mẫu tem hàng tự cấu hình" at bounding box center [540, 63] width 125 height 15
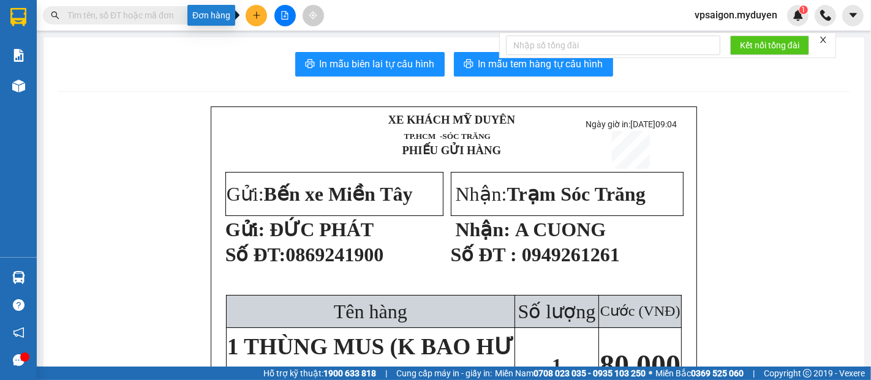
drag, startPoint x: 197, startPoint y: 18, endPoint x: 219, endPoint y: 31, distance: 25.5
click at [199, 21] on div "Đơn hàng" at bounding box center [211, 15] width 48 height 21
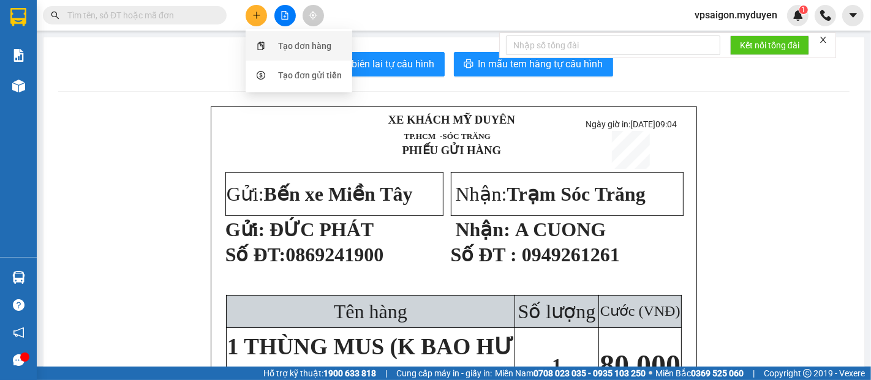
click at [296, 42] on div "Tạo đơn hàng" at bounding box center [304, 45] width 53 height 13
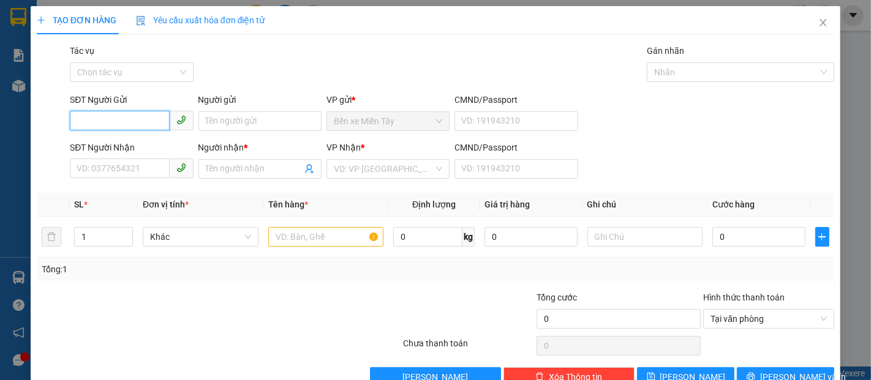
click at [122, 121] on input "SĐT Người Gửi" at bounding box center [119, 121] width 99 height 20
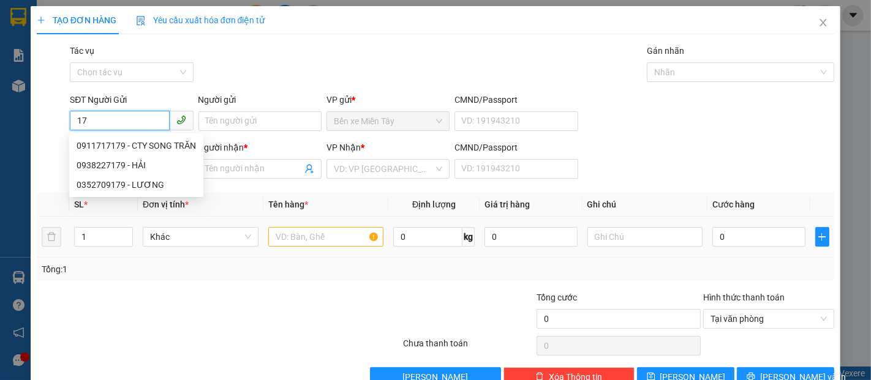
type input "1"
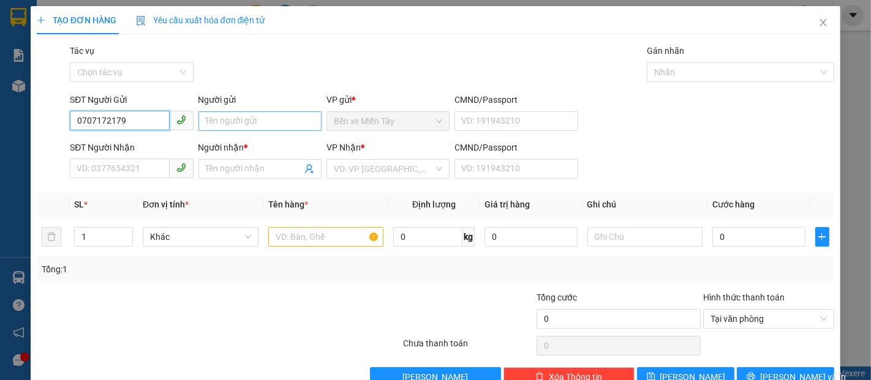
type input "0707172179"
click at [271, 122] on input "Người gửi" at bounding box center [259, 121] width 123 height 20
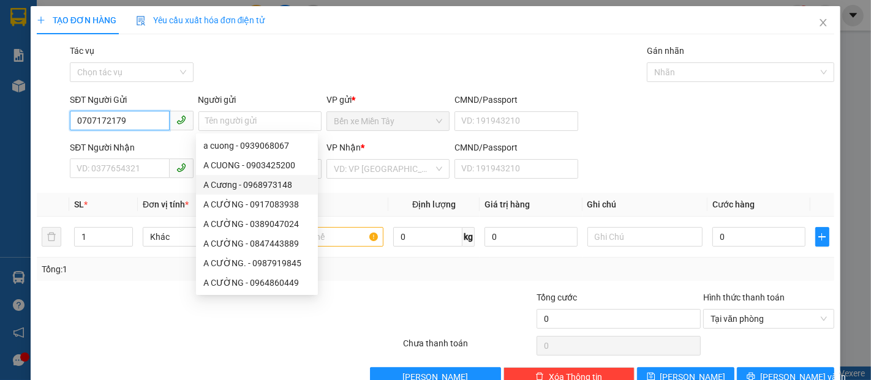
click at [133, 121] on input "0707172179" at bounding box center [119, 121] width 99 height 20
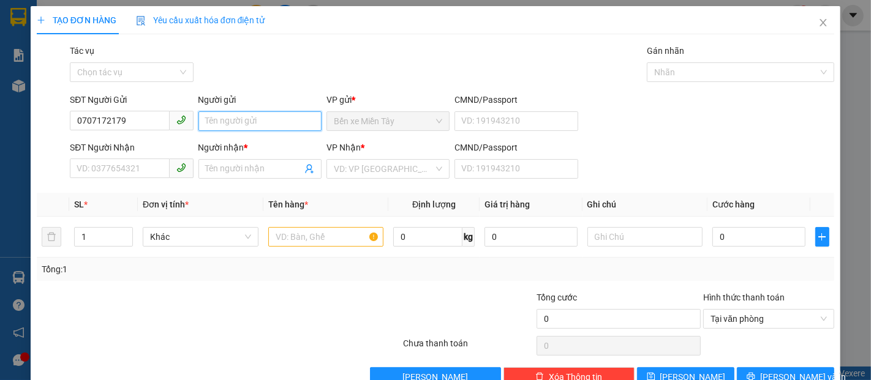
click at [220, 124] on input "Người gửi" at bounding box center [259, 121] width 123 height 20
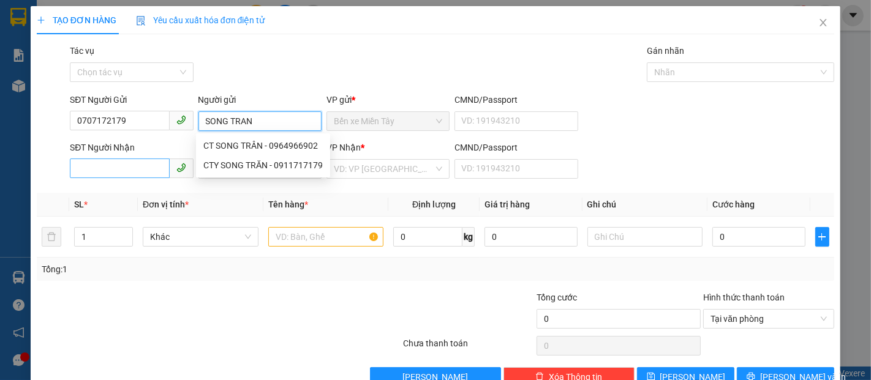
type input "SONG TRAN"
click at [124, 177] on input "SĐT Người Nhận" at bounding box center [119, 169] width 99 height 20
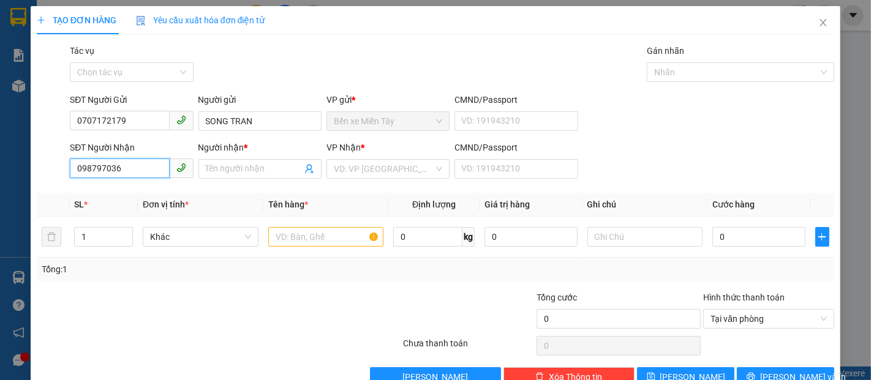
type input "0987970362"
click at [136, 187] on div "0987970362 - NGUYÊN" at bounding box center [130, 193] width 107 height 13
type input "NGUYÊN"
type input "40.000"
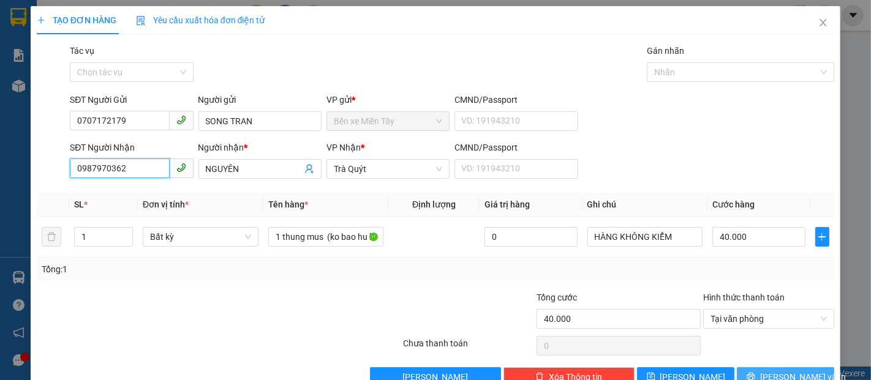
type input "0987970362"
click at [777, 373] on span "[PERSON_NAME] và In" at bounding box center [803, 376] width 86 height 13
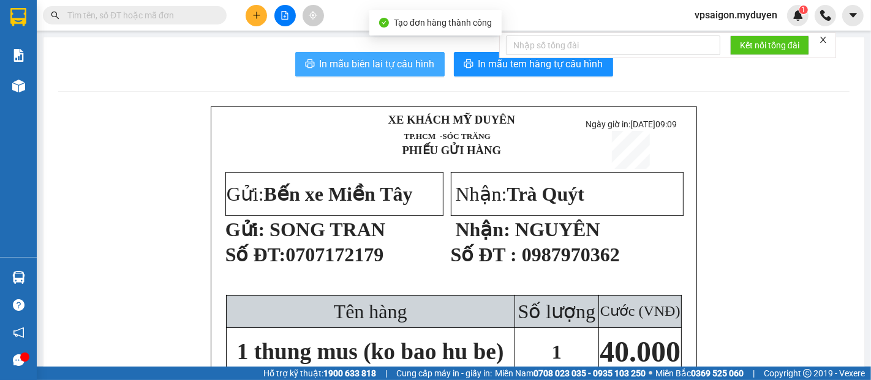
click at [397, 59] on span "In mẫu biên lai tự cấu hình" at bounding box center [377, 63] width 115 height 15
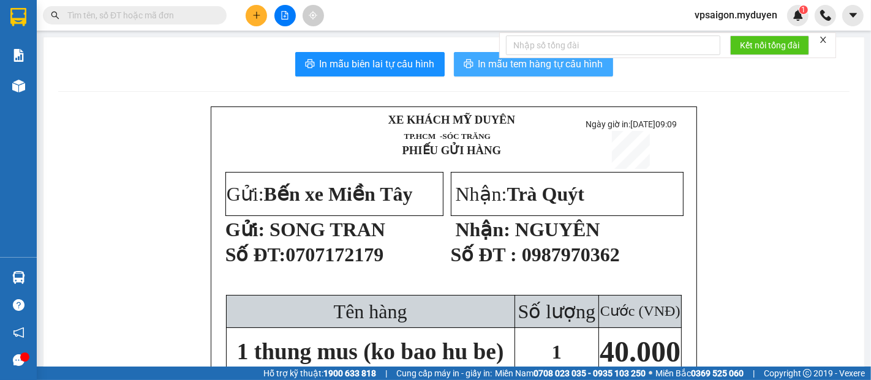
click at [485, 66] on span "In mẫu tem hàng tự cấu hình" at bounding box center [540, 63] width 125 height 15
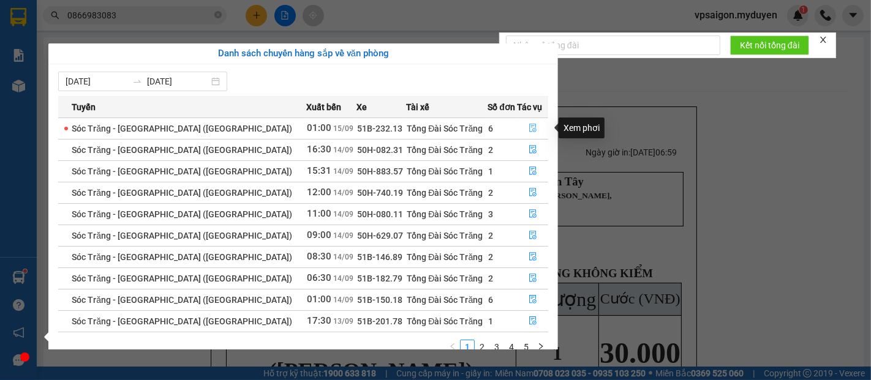
click at [529, 124] on icon "file-done" at bounding box center [532, 128] width 9 height 9
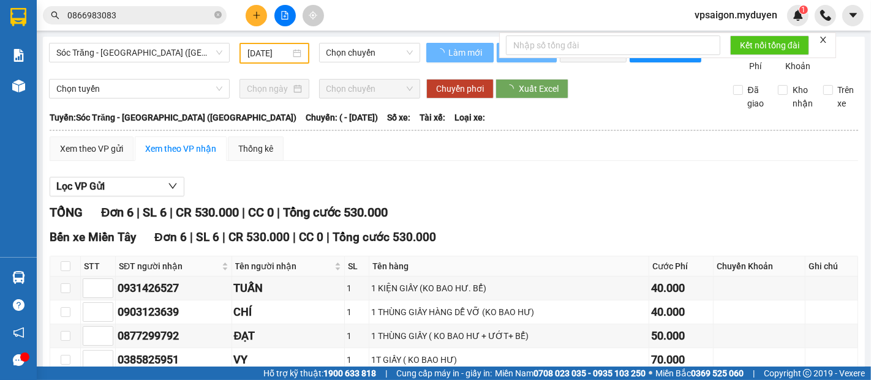
type input "[DATE]"
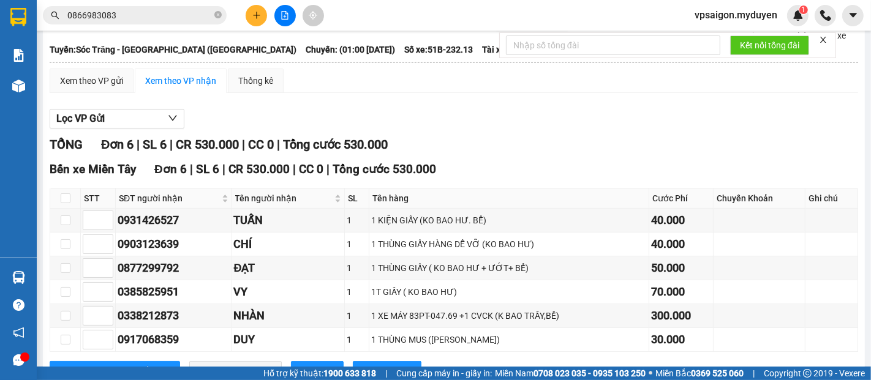
scroll to position [128, 0]
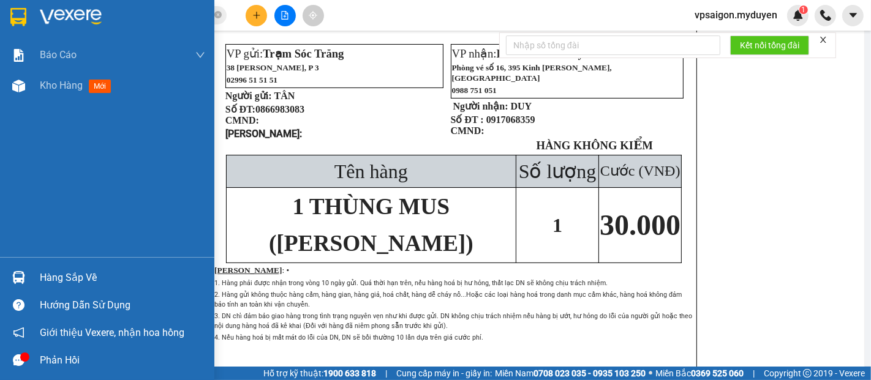
click at [46, 278] on div "Hàng sắp về" at bounding box center [122, 278] width 165 height 18
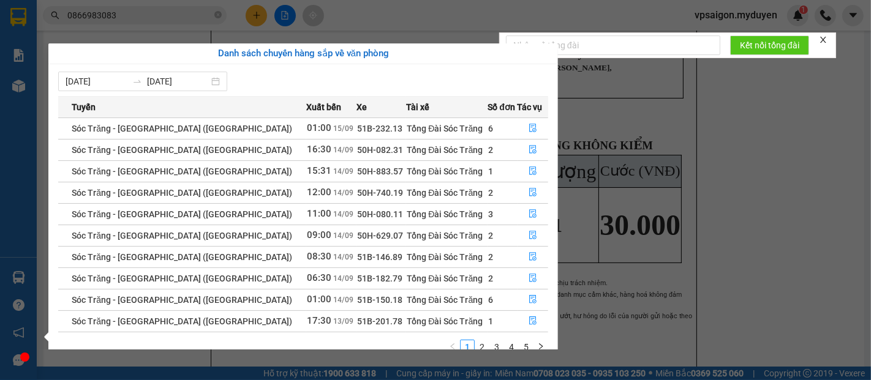
click at [659, 119] on section "Kết quả tìm kiếm ( 16 ) Bộ lọc Mã ĐH Trạng thái Món hàng Tổng cước Chưa cước Nh…" at bounding box center [435, 190] width 871 height 380
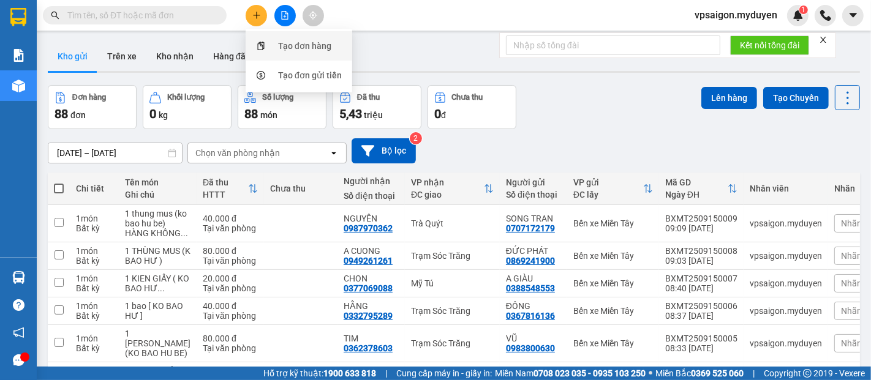
click at [279, 39] on div "Tạo đơn hàng" at bounding box center [304, 45] width 53 height 13
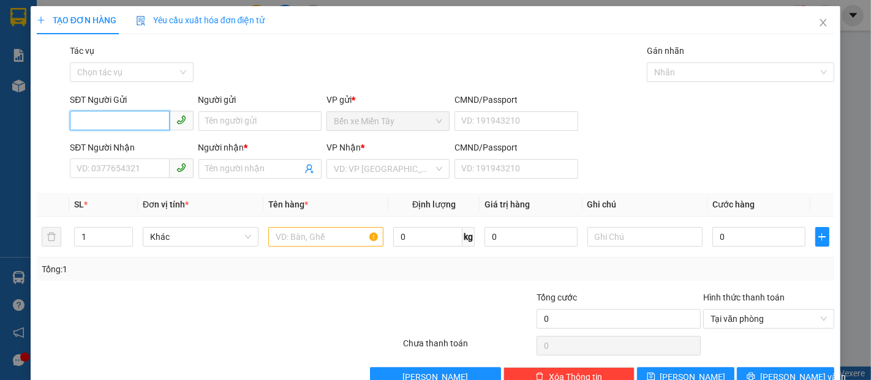
click at [84, 119] on input "SĐT Người Gửi" at bounding box center [119, 121] width 99 height 20
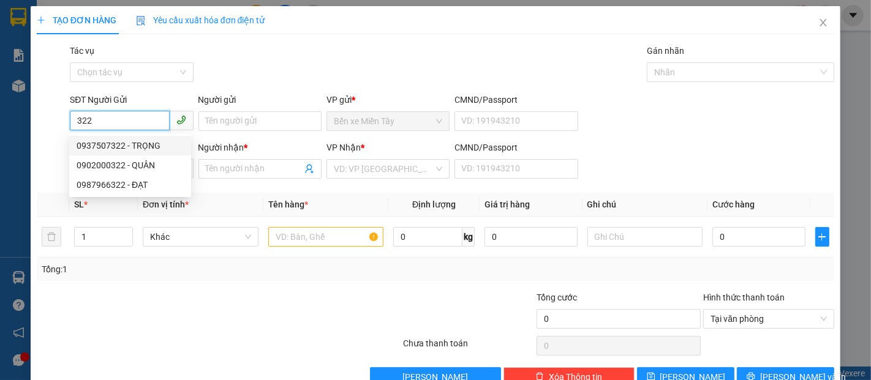
click at [101, 118] on input "322" at bounding box center [119, 121] width 99 height 20
type input "3"
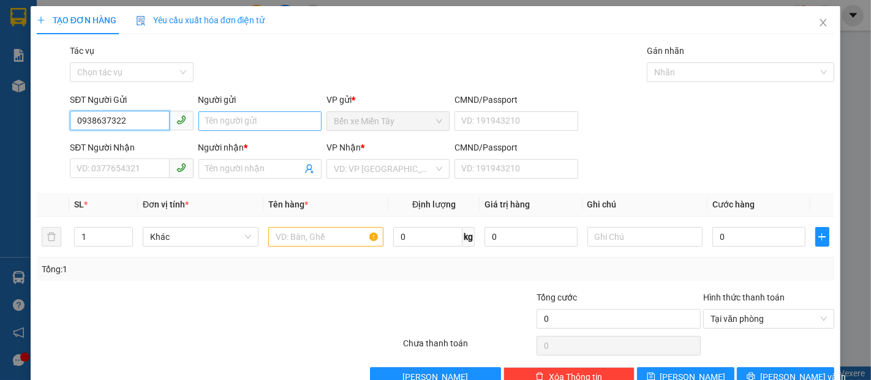
type input "0938637322"
click at [214, 125] on input "Người gửi" at bounding box center [259, 121] width 123 height 20
type input "[PERSON_NAME]"
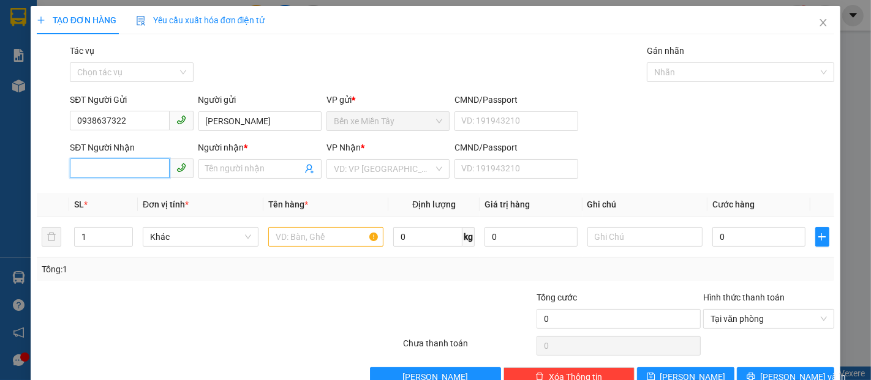
click at [88, 162] on input "SĐT Người Nhận" at bounding box center [119, 169] width 99 height 20
type input "0931479709"
click at [122, 197] on div "0931479709 - LINH" at bounding box center [130, 193] width 107 height 13
type input "LINH"
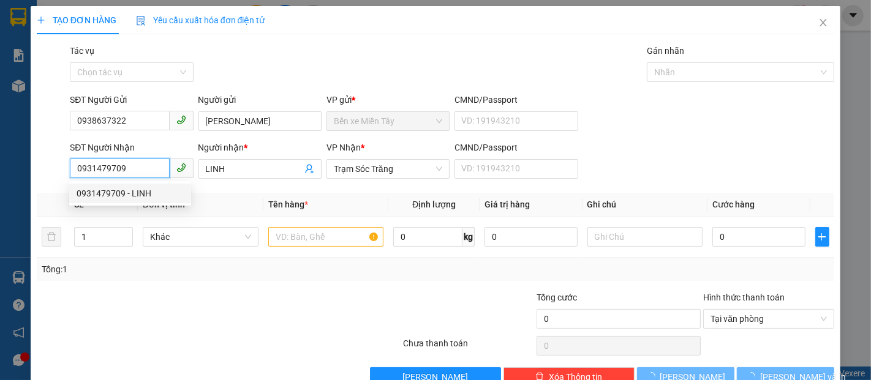
type input "40.000"
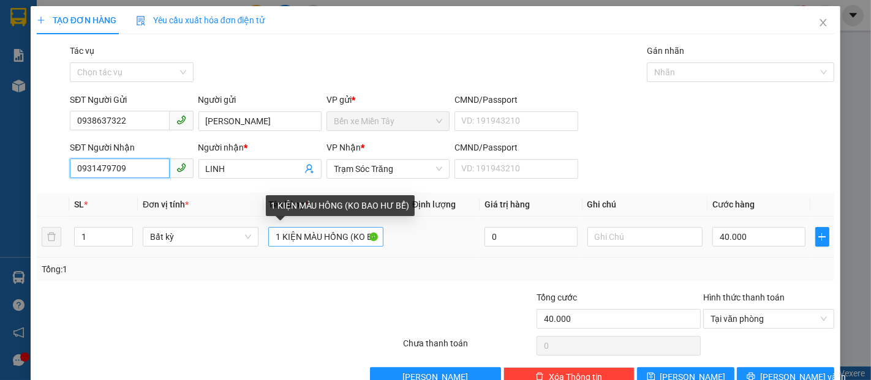
type input "0931479709"
click at [345, 236] on input "1 KIỆN MÀU HỒNG (KO BAO HƯ BỂ)" at bounding box center [326, 237] width 116 height 20
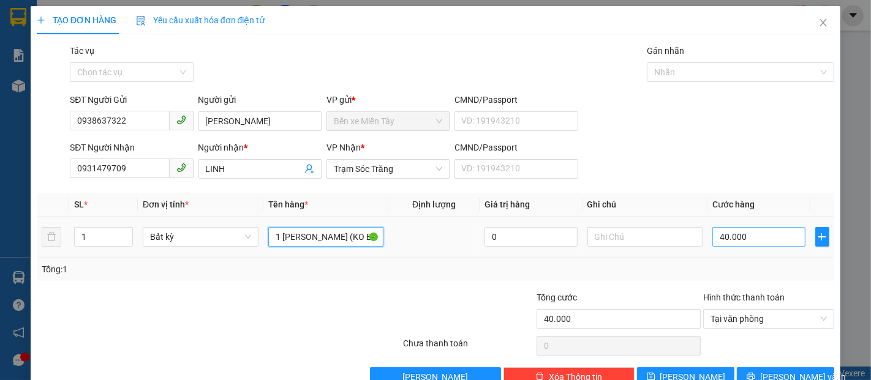
type input "1 [PERSON_NAME] (KO BAO HƯ BỂ)"
click at [712, 241] on input "40.000" at bounding box center [758, 237] width 92 height 20
type input "3"
type input "30"
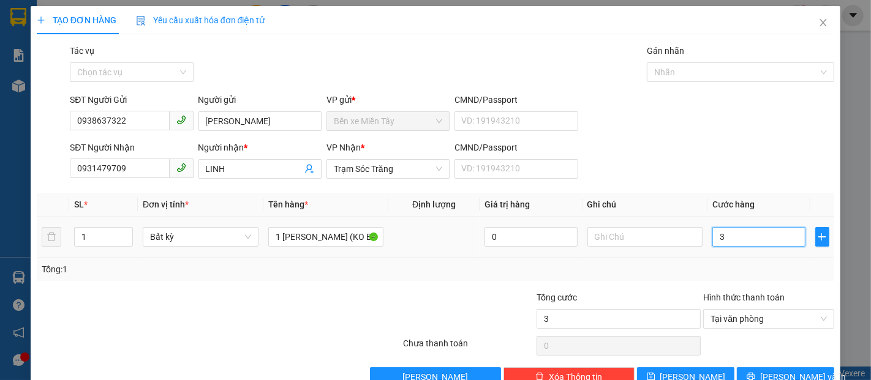
type input "30"
type input "300"
type input "3.000"
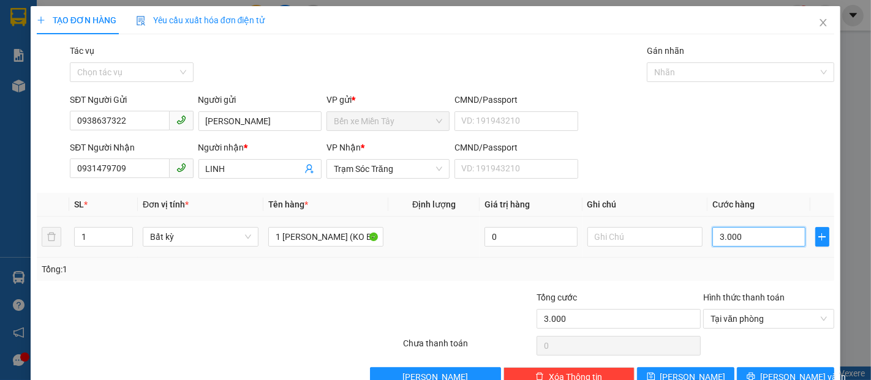
type input "30.000"
click at [771, 371] on span "[PERSON_NAME] và In" at bounding box center [803, 376] width 86 height 13
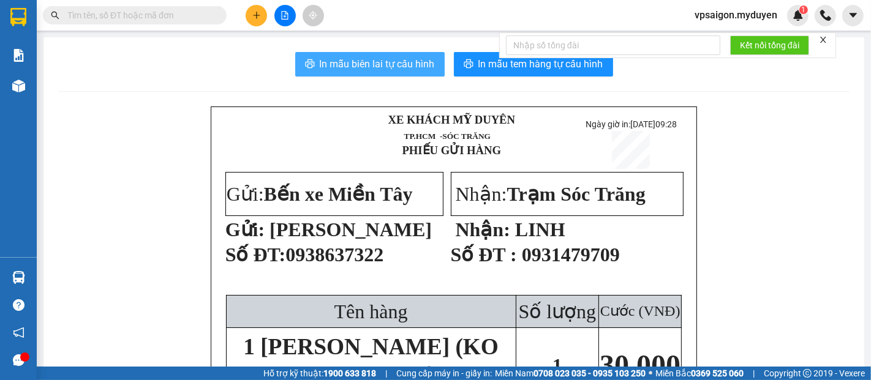
click at [341, 62] on span "In mẫu biên lai tự cấu hình" at bounding box center [377, 63] width 115 height 15
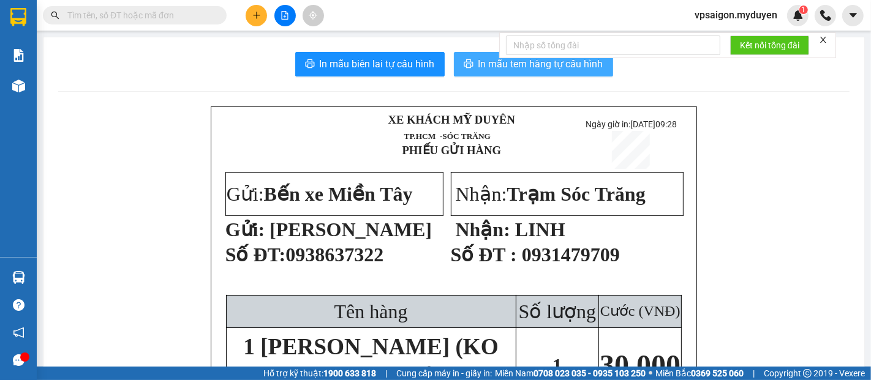
click at [500, 66] on span "In mẫu tem hàng tự cấu hình" at bounding box center [540, 63] width 125 height 15
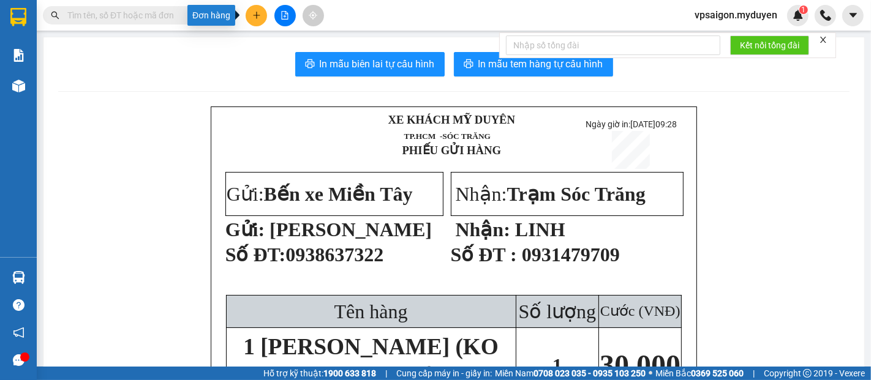
click at [258, 18] on icon "plus" at bounding box center [256, 15] width 9 height 9
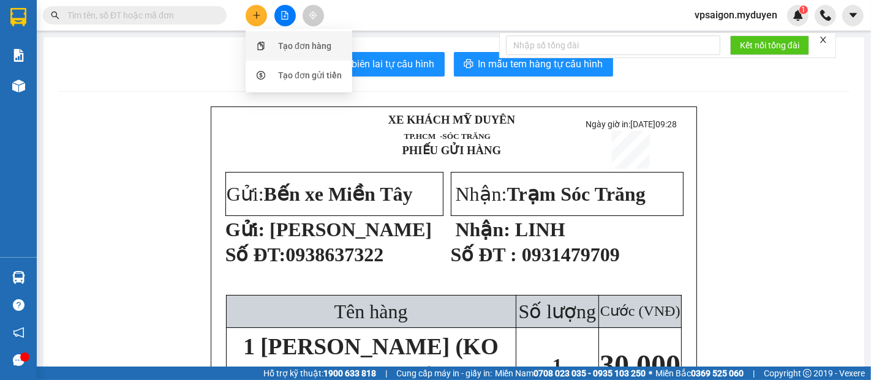
click at [304, 51] on div "Tạo đơn hàng" at bounding box center [304, 45] width 53 height 13
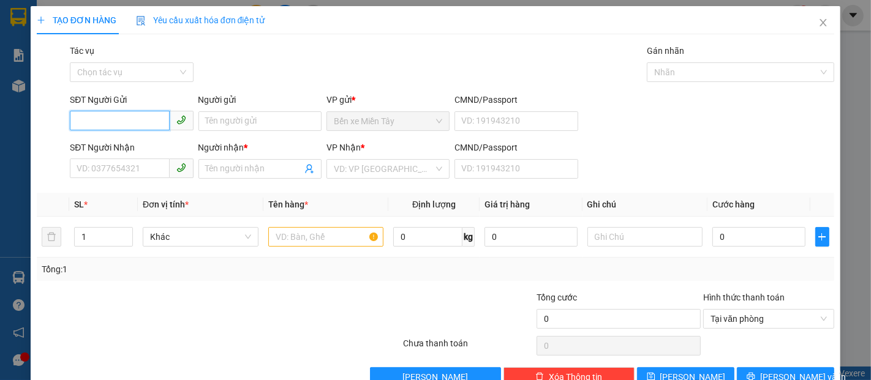
click at [143, 119] on input "SĐT Người Gửi" at bounding box center [119, 121] width 99 height 20
type input "0944113406"
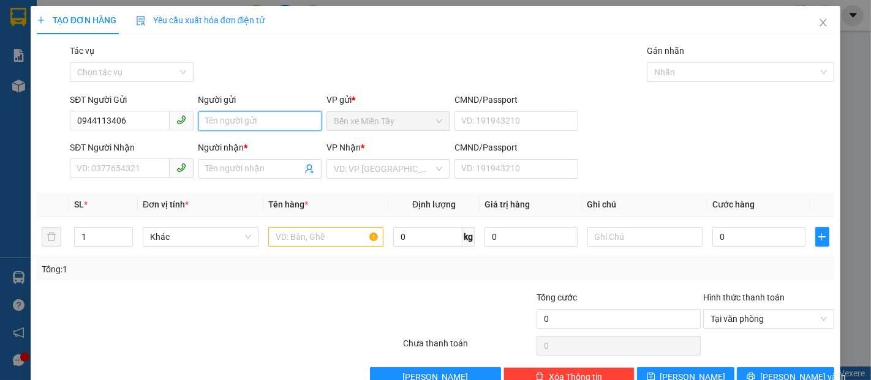
click at [238, 126] on input "Người gửi" at bounding box center [259, 121] width 123 height 20
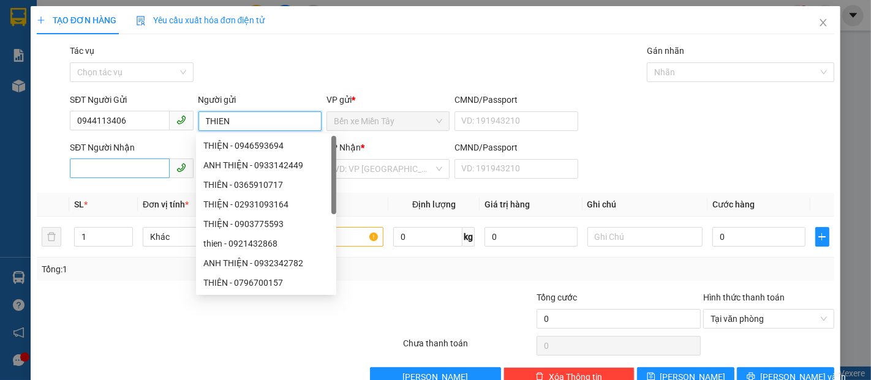
type input "THIEN"
click at [89, 169] on input "SĐT Người Nhận" at bounding box center [119, 169] width 99 height 20
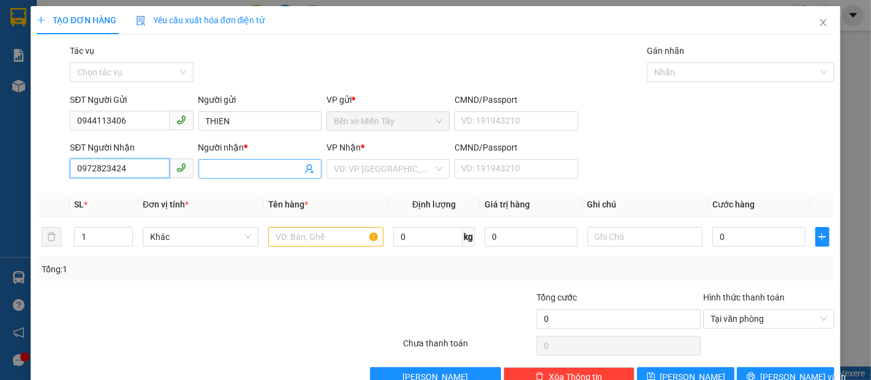
type input "0972823424"
click at [230, 170] on input "Người nhận *" at bounding box center [254, 168] width 96 height 13
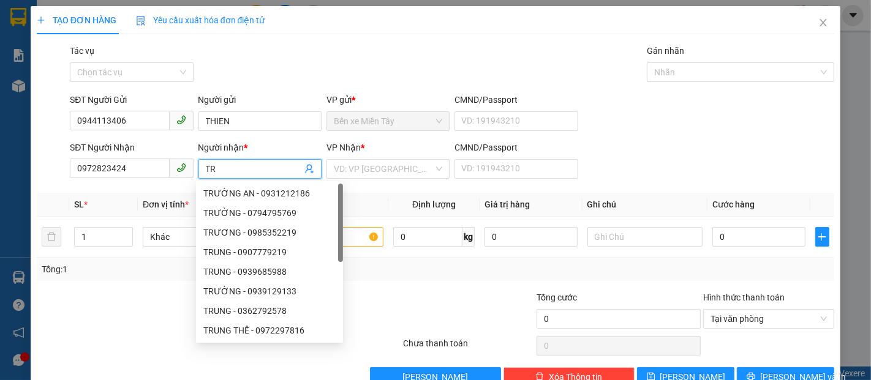
type input "T"
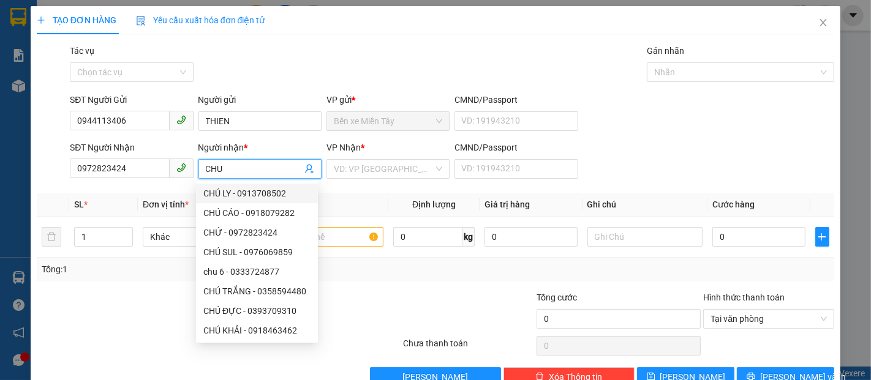
type input "CHU"
click at [386, 275] on div "Tổng: 1" at bounding box center [435, 269] width 787 height 13
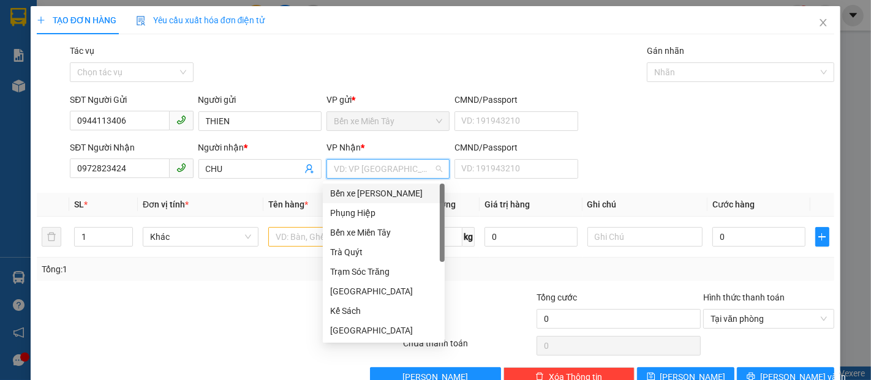
click at [351, 167] on input "search" at bounding box center [384, 169] width 100 height 18
click at [357, 269] on div "Trạm Sóc Trăng" at bounding box center [383, 271] width 107 height 13
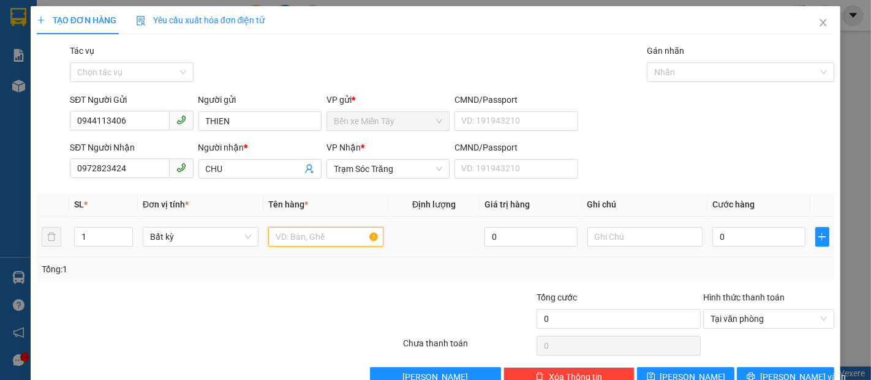
click at [283, 236] on input "text" at bounding box center [326, 237] width 116 height 20
type input "1 KIEN (KO BAO HU BE)"
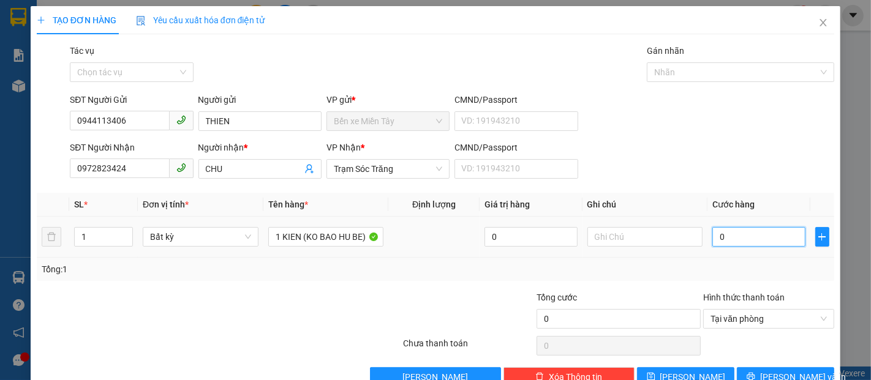
click at [712, 235] on input "0" at bounding box center [758, 237] width 92 height 20
type input "4"
type input "40"
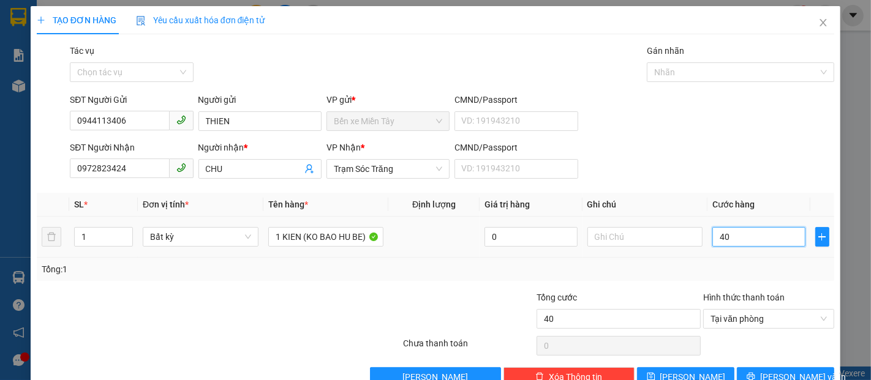
type input "400"
type input "4.000"
type input "40.000"
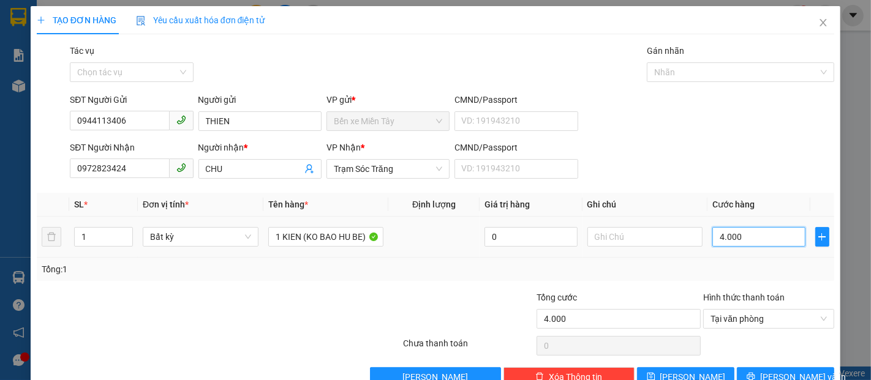
type input "40.000"
click at [776, 370] on span "[PERSON_NAME] và In" at bounding box center [803, 376] width 86 height 13
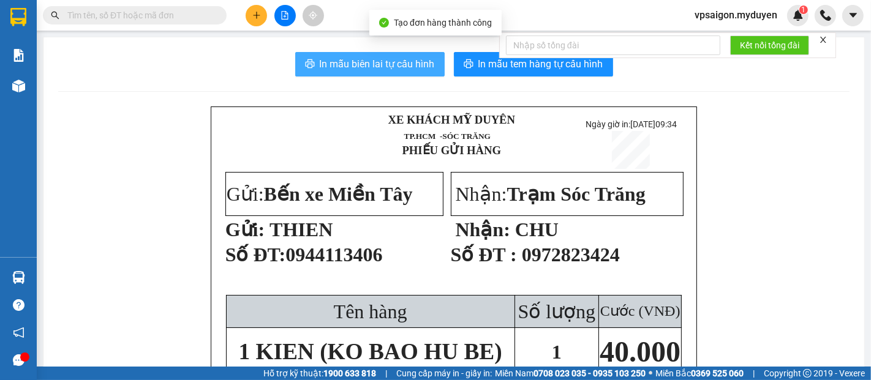
click at [380, 53] on button "In mẫu biên lai tự cấu hình" at bounding box center [369, 64] width 149 height 24
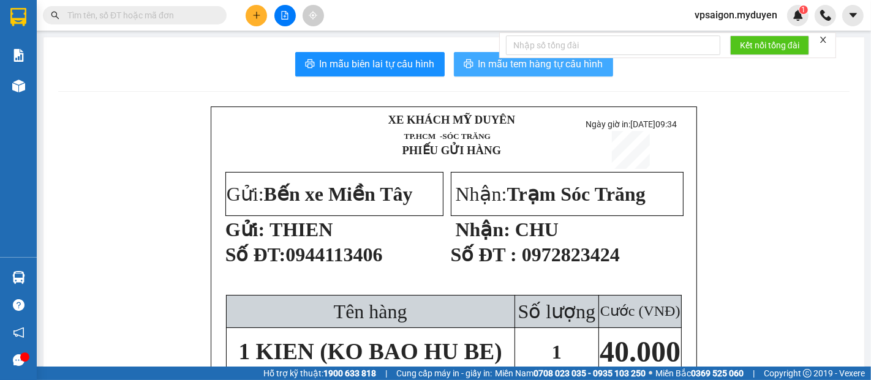
click at [505, 62] on span "In mẫu tem hàng tự cấu hình" at bounding box center [540, 63] width 125 height 15
click at [263, 12] on button at bounding box center [255, 15] width 21 height 21
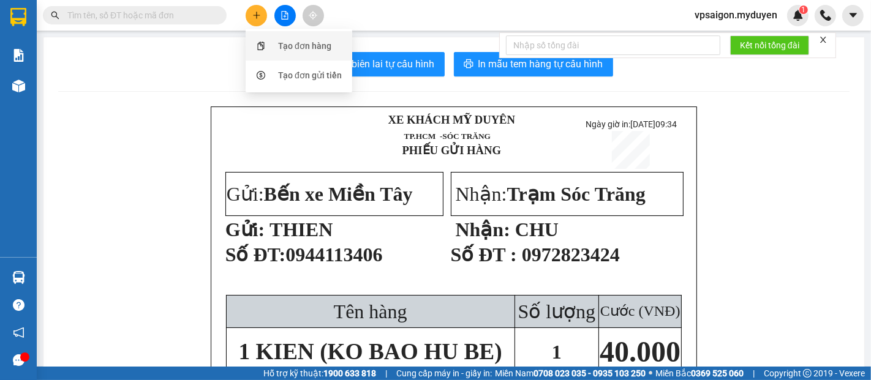
click at [290, 41] on div "Tạo đơn hàng" at bounding box center [304, 45] width 53 height 13
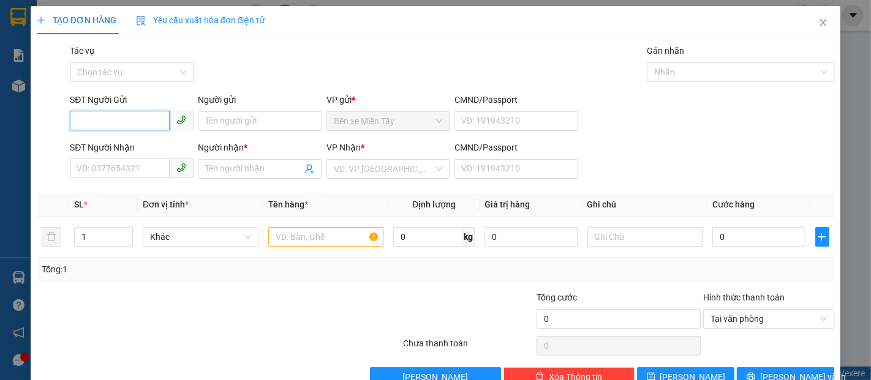
click at [88, 127] on input "SĐT Người Gửi" at bounding box center [119, 121] width 99 height 20
type input "0939079041"
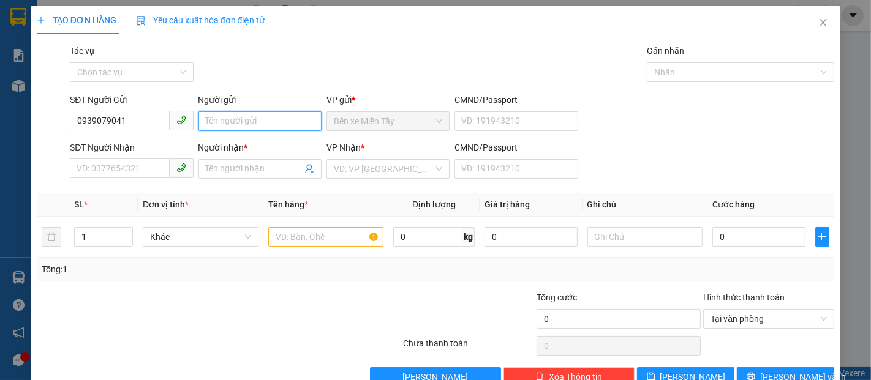
click at [236, 118] on input "Người gửi" at bounding box center [259, 121] width 123 height 20
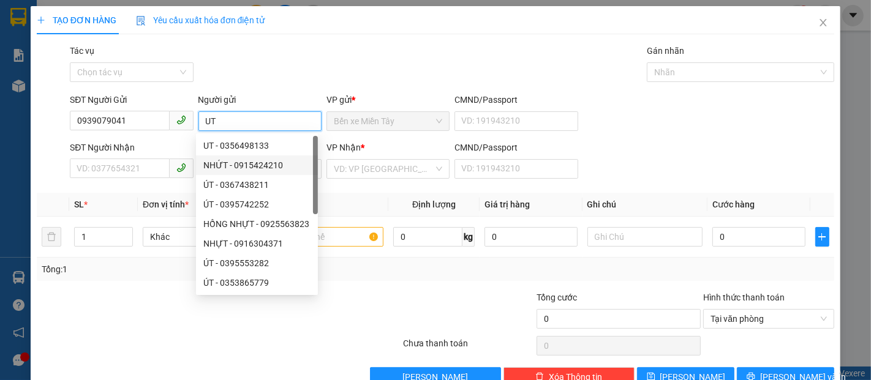
type input "UT"
click at [88, 157] on div "SĐT Người Nhận" at bounding box center [131, 150] width 123 height 18
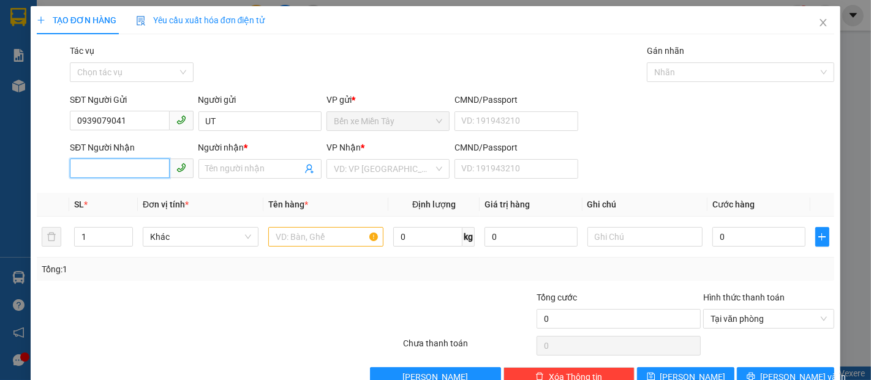
drag, startPoint x: 99, startPoint y: 160, endPoint x: 94, endPoint y: 169, distance: 9.9
click at [94, 168] on input "SĐT Người Nhận" at bounding box center [119, 169] width 99 height 20
click at [100, 193] on div "0869801841 - NHÂN" at bounding box center [130, 193] width 107 height 13
type input "0869801841"
type input "NHÂN"
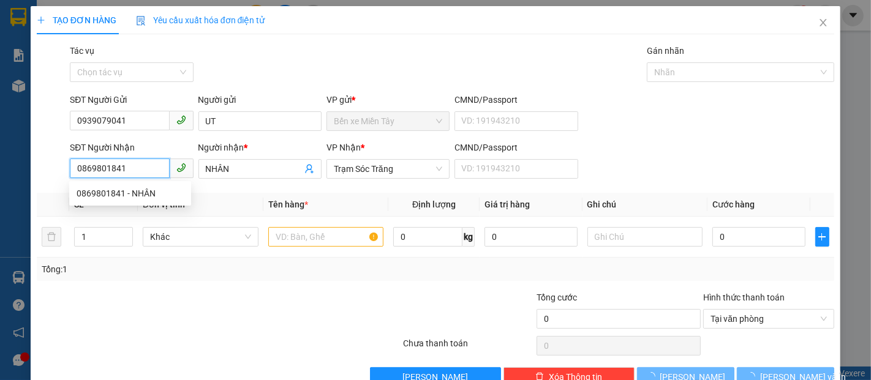
type input "20.000"
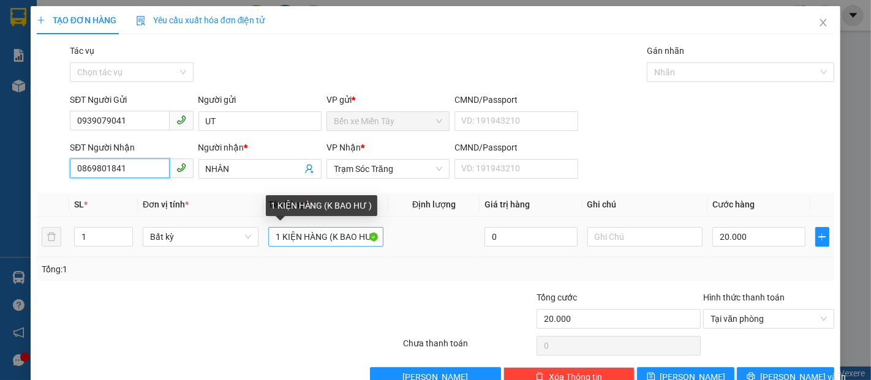
type input "0869801841"
click at [324, 241] on input "1 KIỆN HÀNG (K BAO HƯ )" at bounding box center [326, 237] width 116 height 20
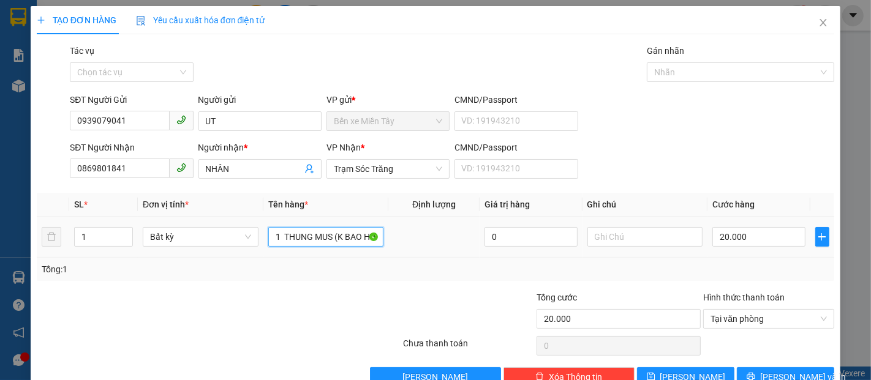
type input "1 THUNG MUS (K BAO HƯ )"
click at [707, 236] on td "20.000" at bounding box center [758, 237] width 102 height 41
click at [712, 236] on input "20.000" at bounding box center [758, 237] width 92 height 20
type input "4"
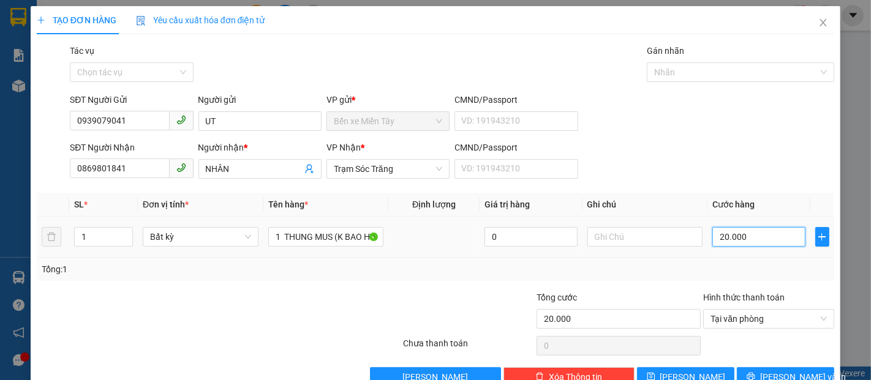
type input "4"
type input "40"
type input "400"
type input "4.000"
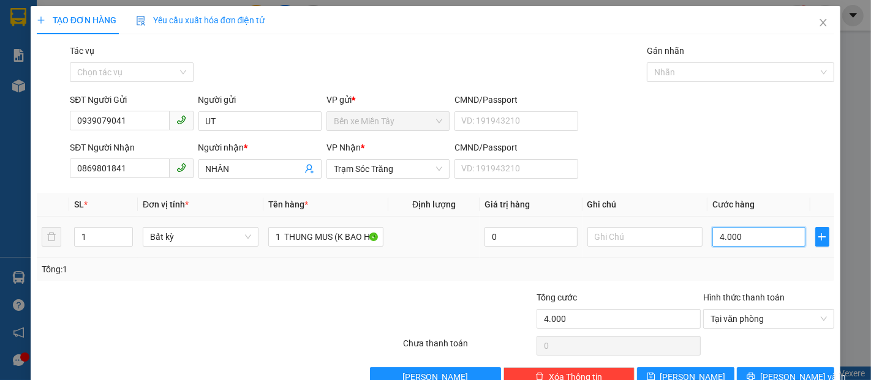
type input "40.000"
click at [792, 367] on button "[PERSON_NAME] và In" at bounding box center [784, 377] width 97 height 20
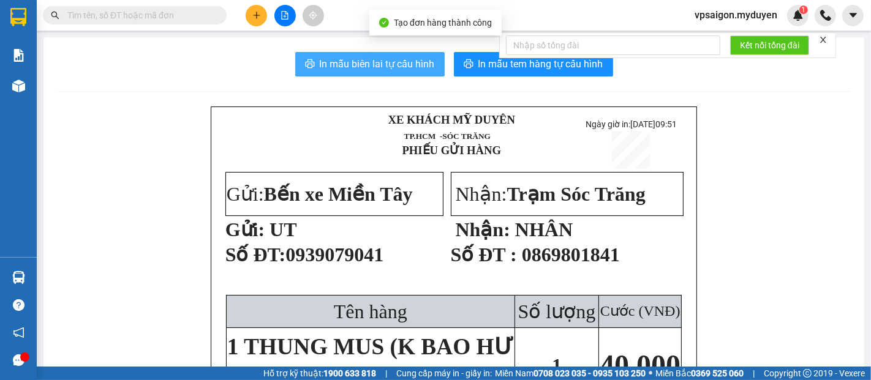
click at [412, 55] on button "In mẫu biên lai tự cấu hình" at bounding box center [369, 64] width 149 height 24
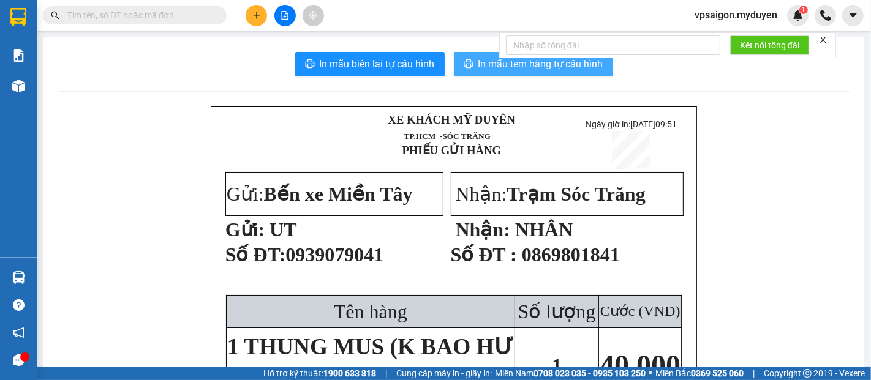
click at [529, 64] on span "In mẫu tem hàng tự cấu hình" at bounding box center [540, 63] width 125 height 15
